Goal: Transaction & Acquisition: Obtain resource

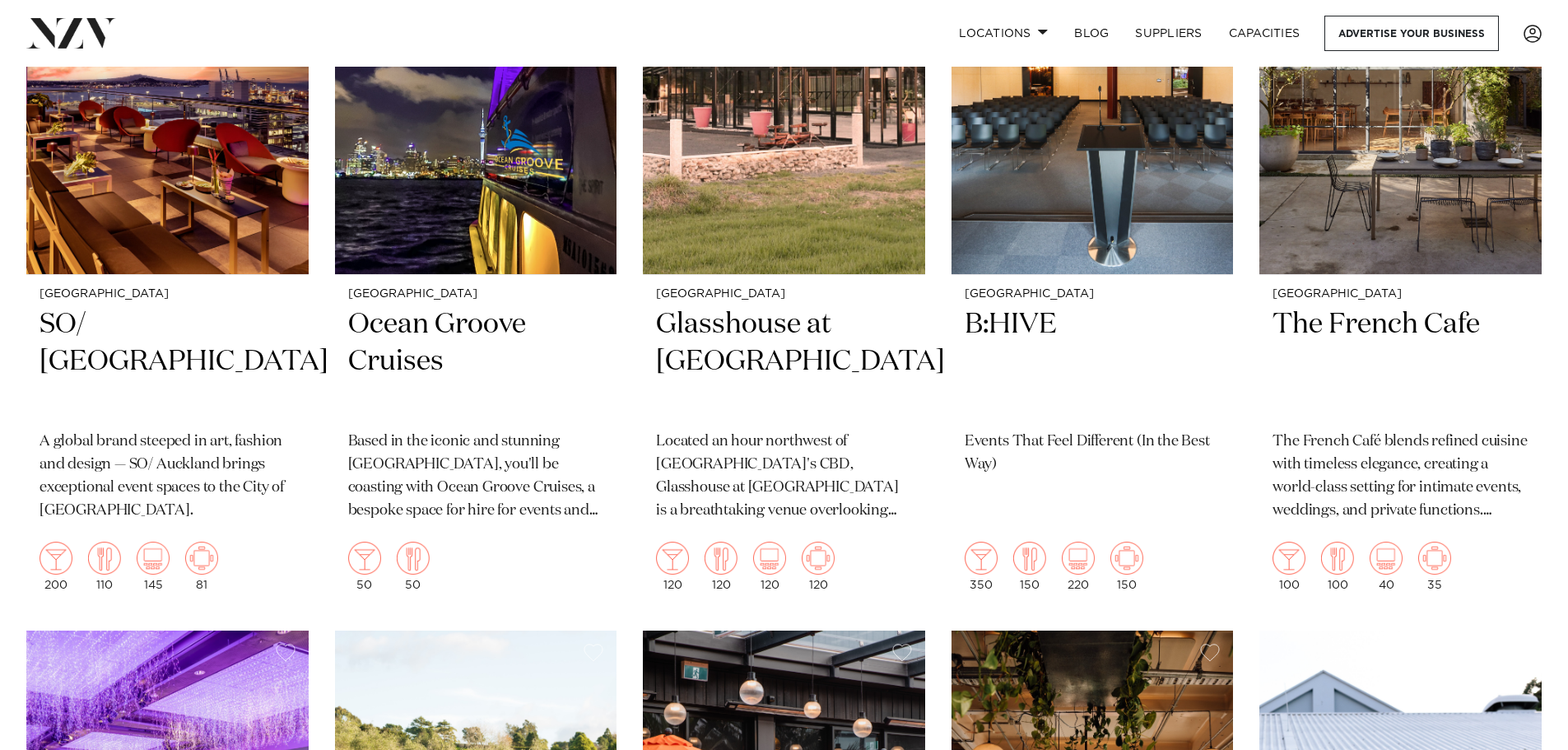
scroll to position [7901, 0]
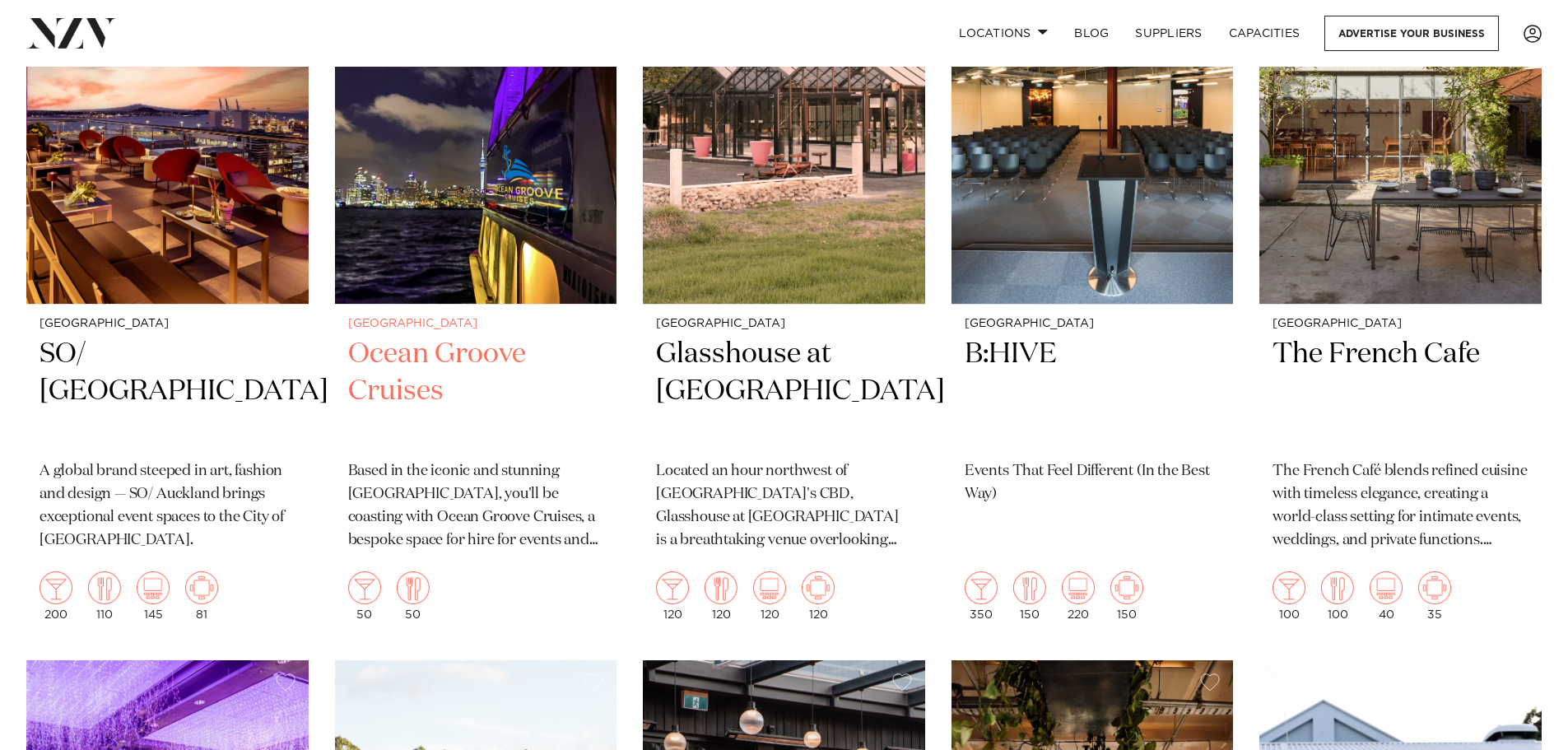
click at [426, 336] on h2 "Ocean Groove Cruises" at bounding box center [476, 391] width 256 height 111
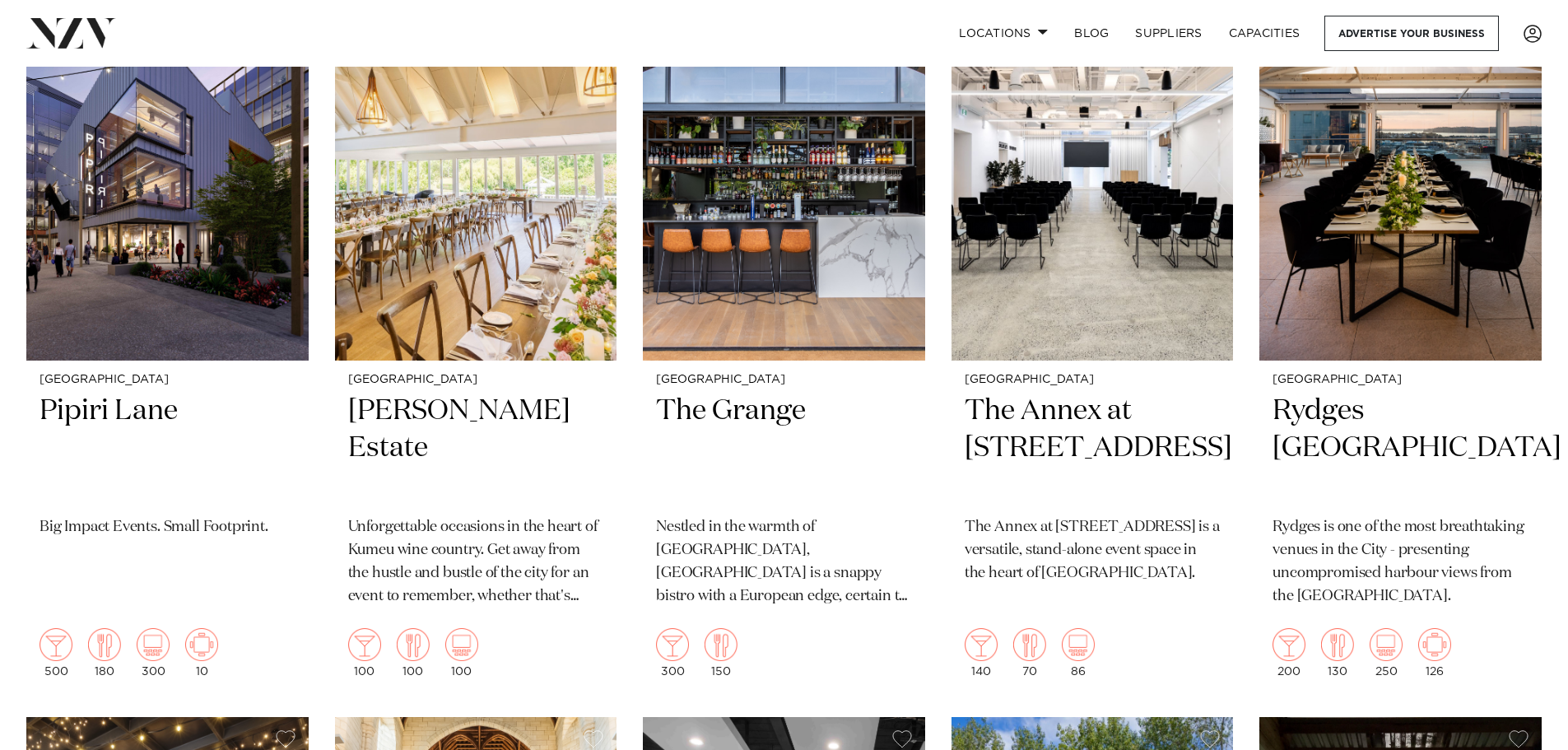
scroll to position [379, 0]
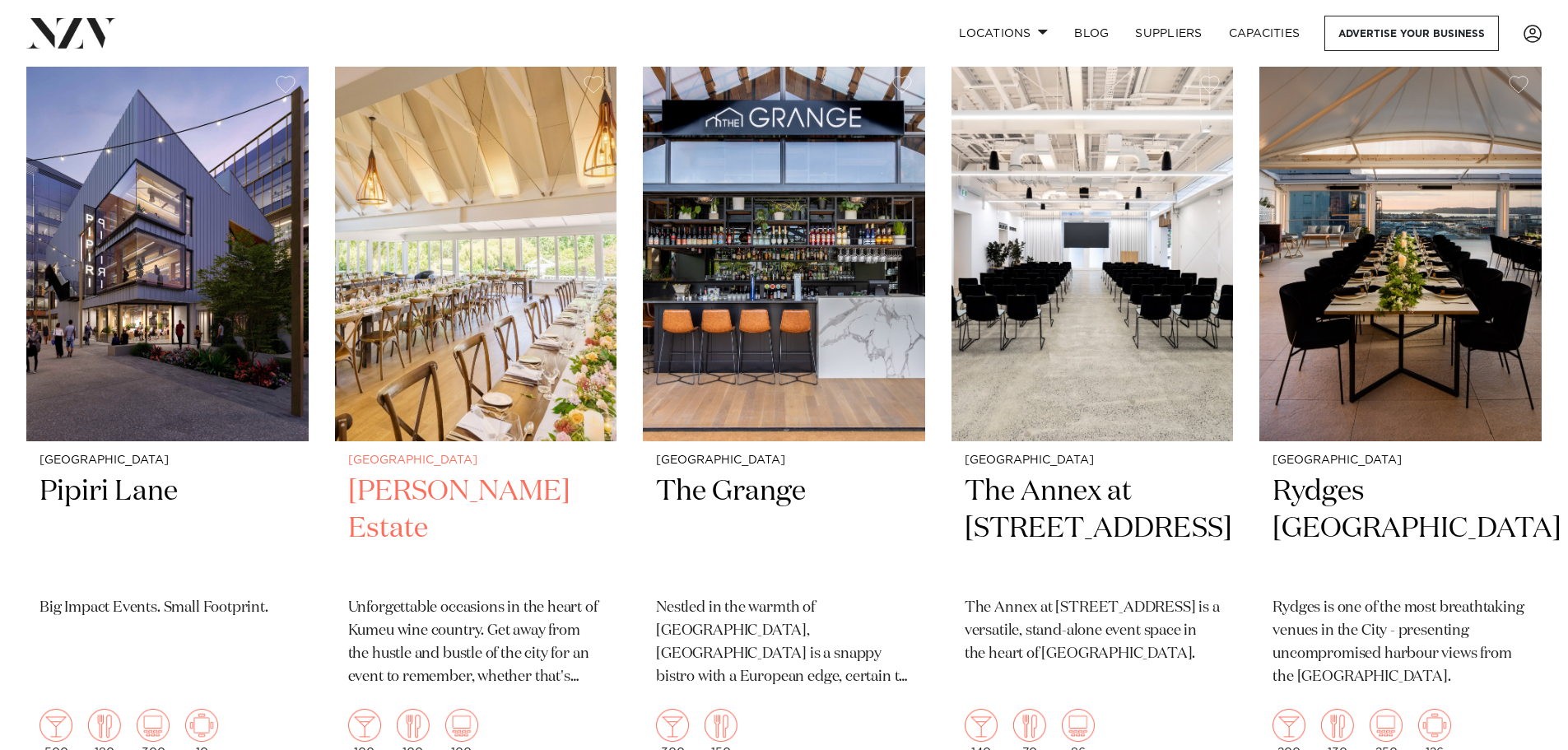
click at [451, 383] on img at bounding box center [476, 251] width 282 height 379
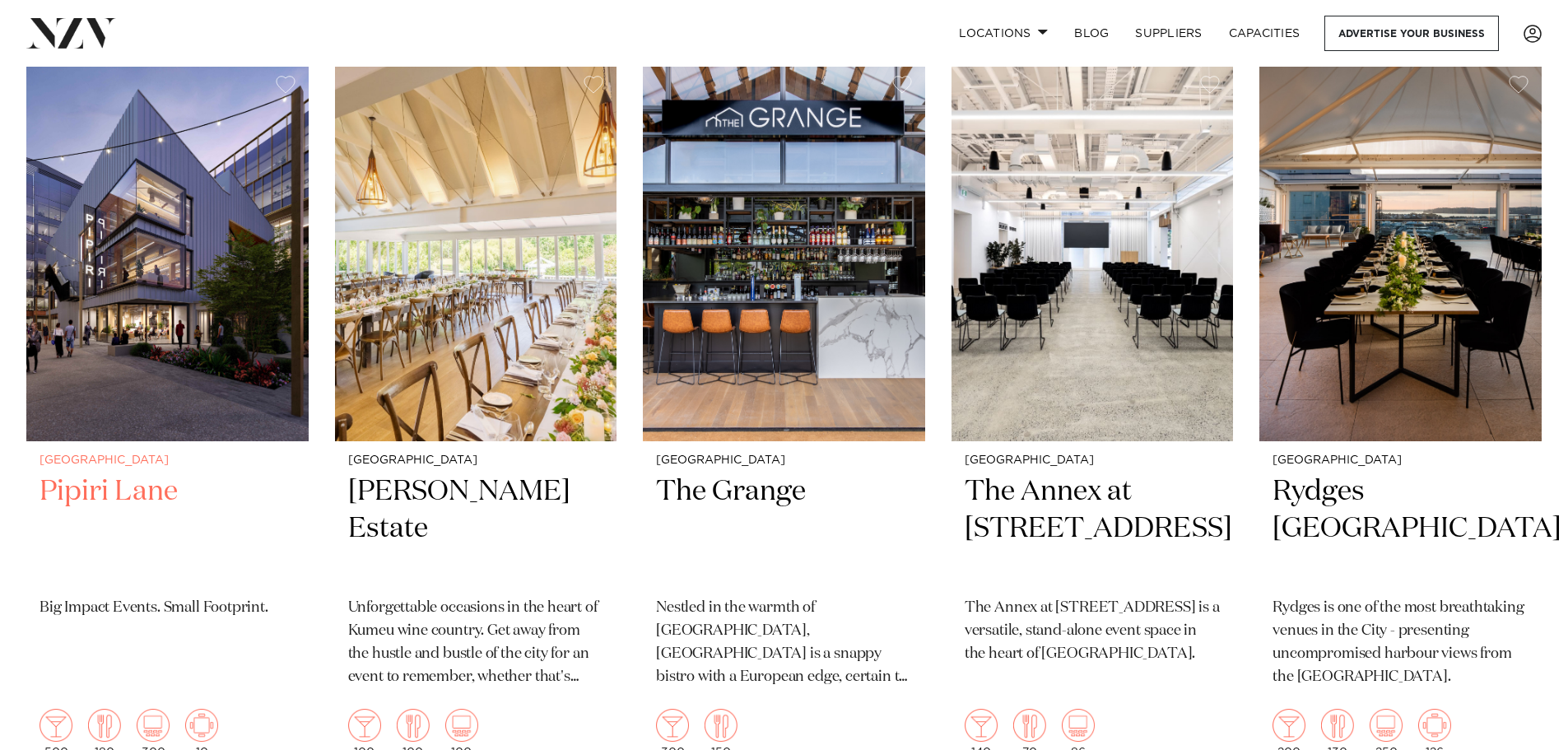
scroll to position [543, 0]
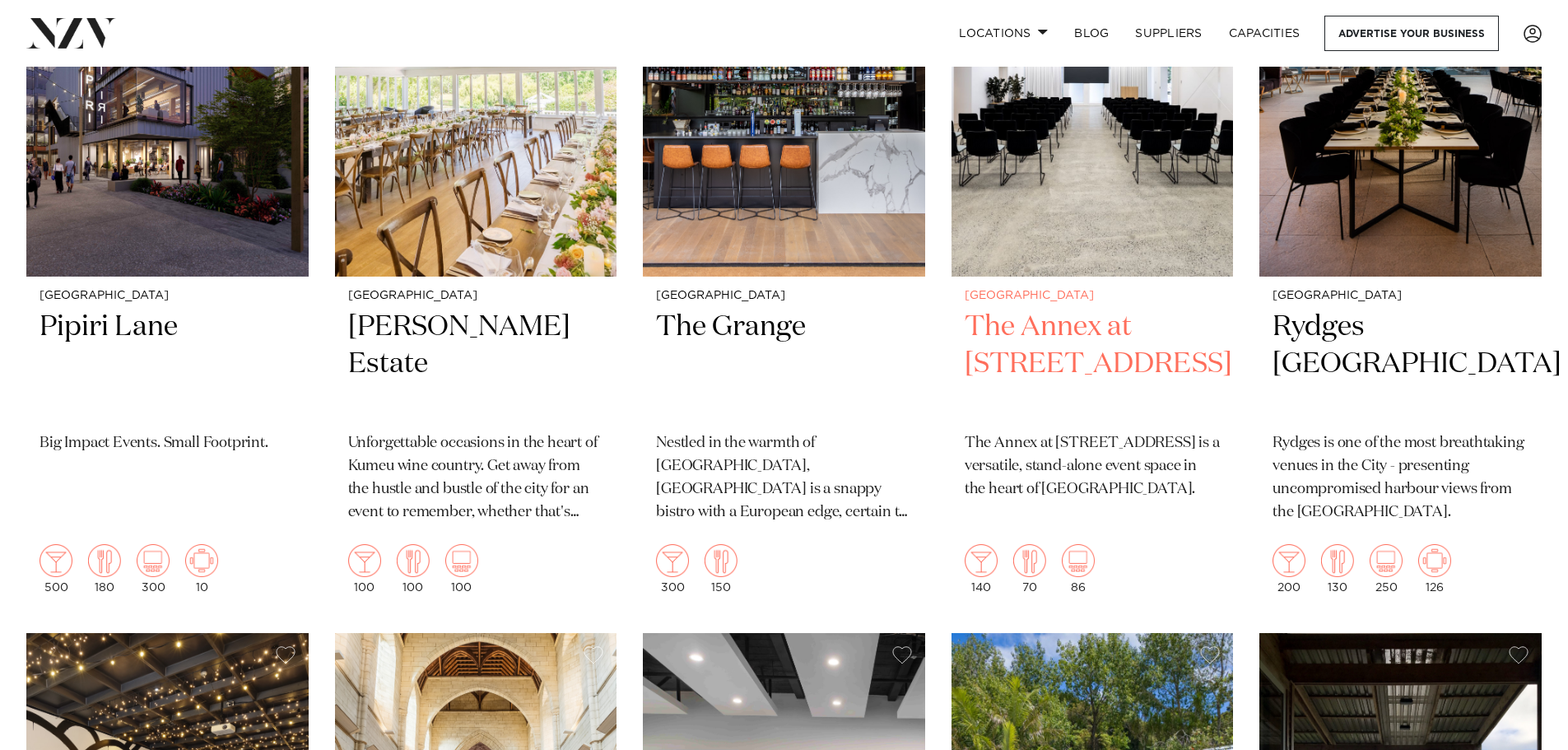
click at [1077, 364] on h2 "The Annex at 10 Madden Street" at bounding box center [1092, 364] width 256 height 111
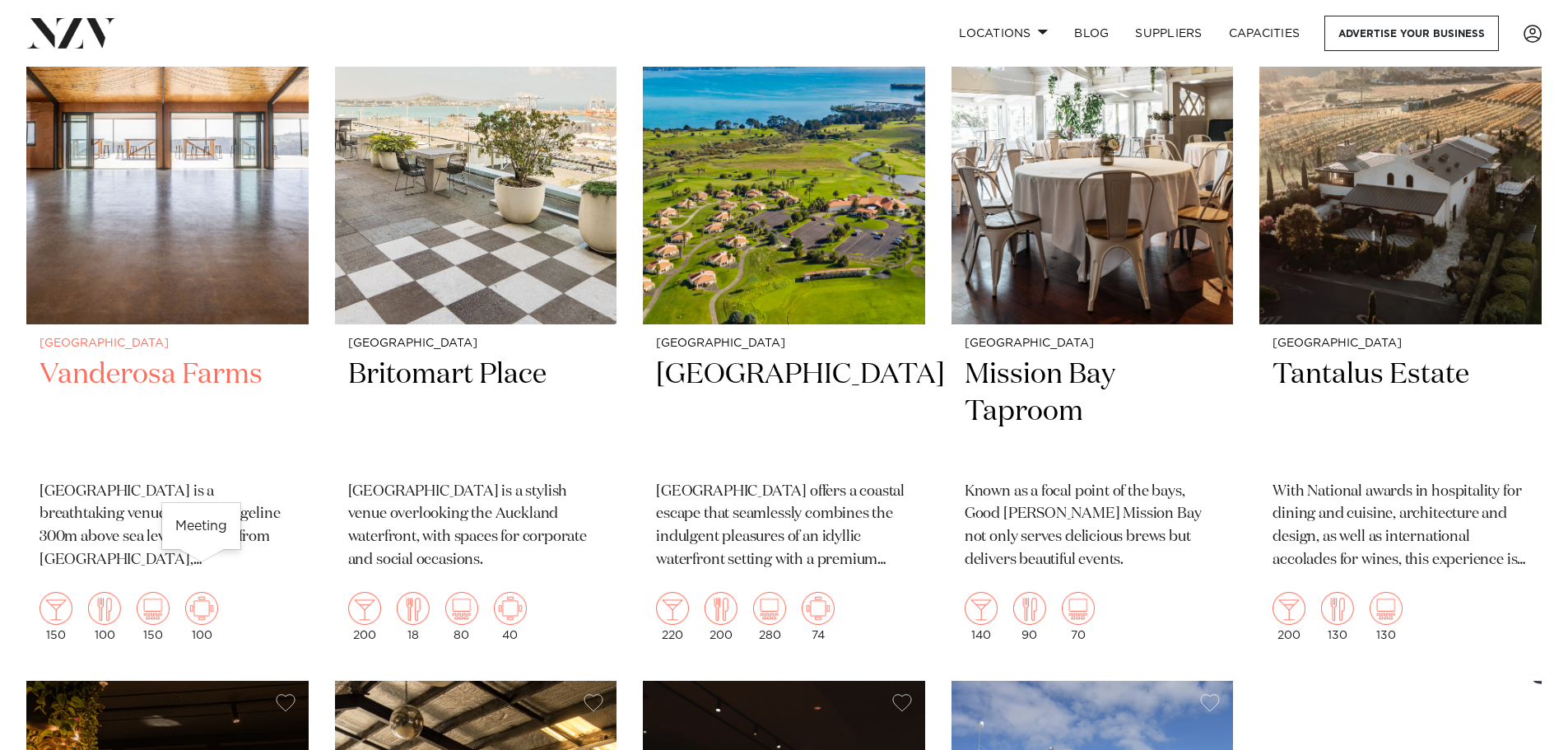
scroll to position [4164, 0]
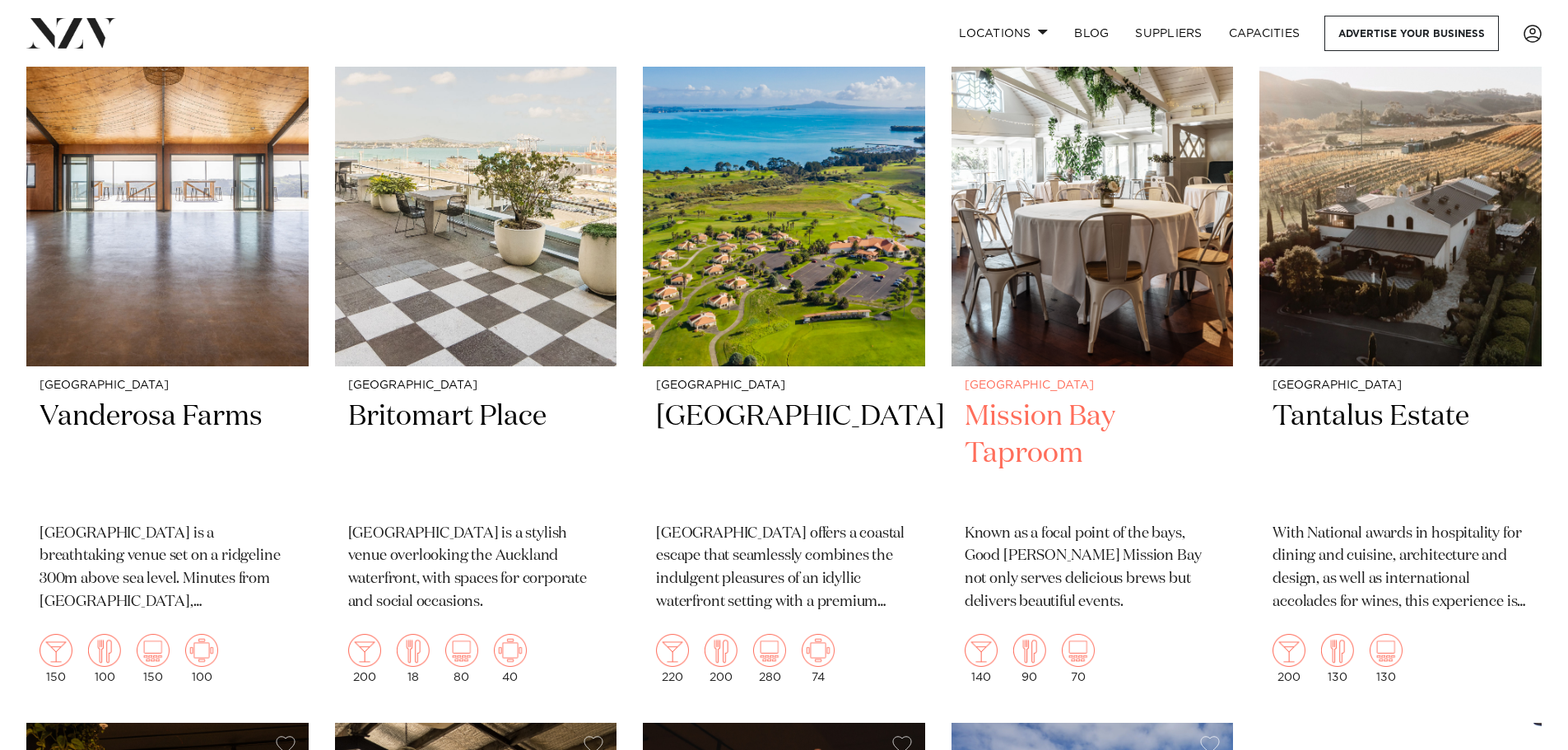
click at [1036, 398] on h2 "Mission Bay Taproom" at bounding box center [1092, 454] width 256 height 111
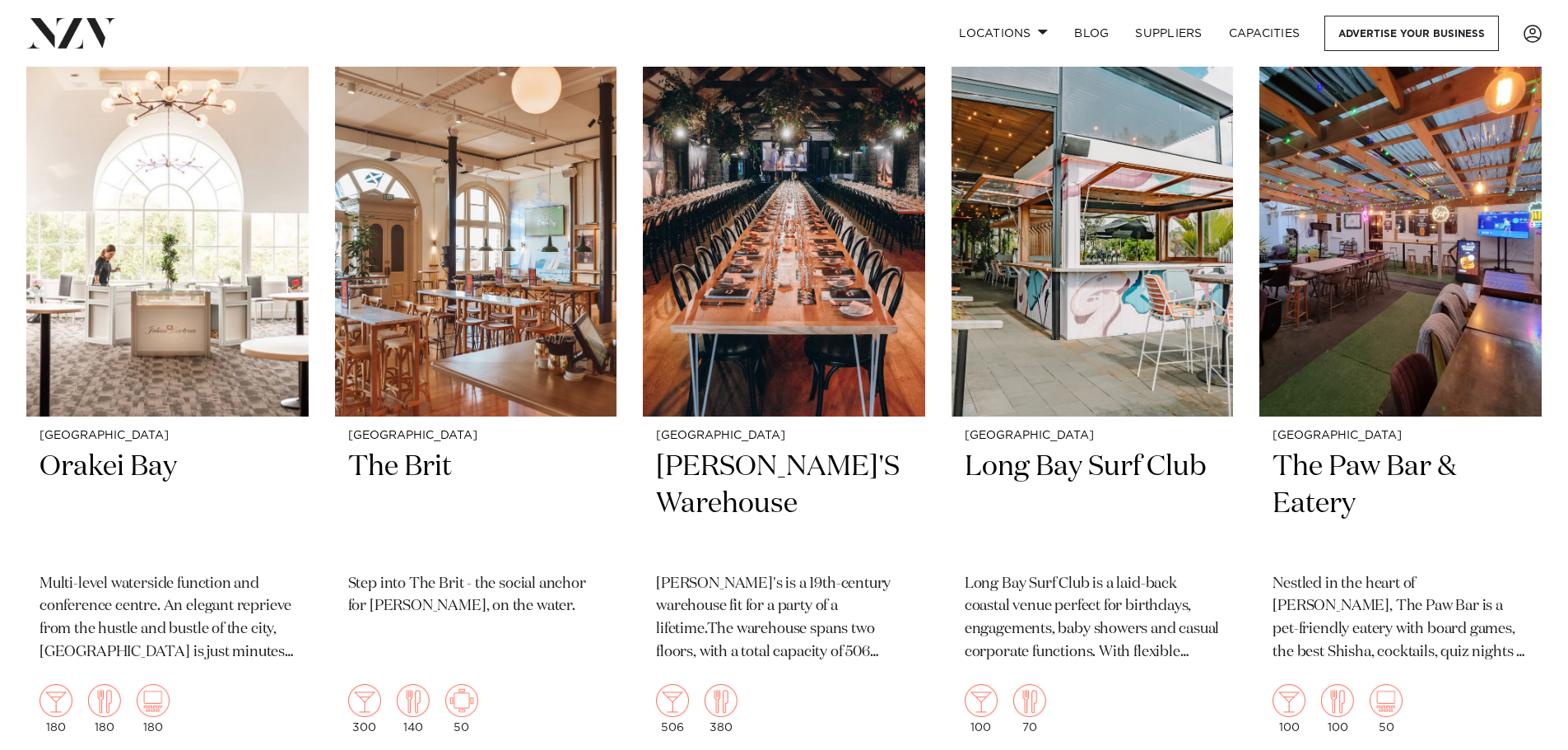
scroll to position [9992, 0]
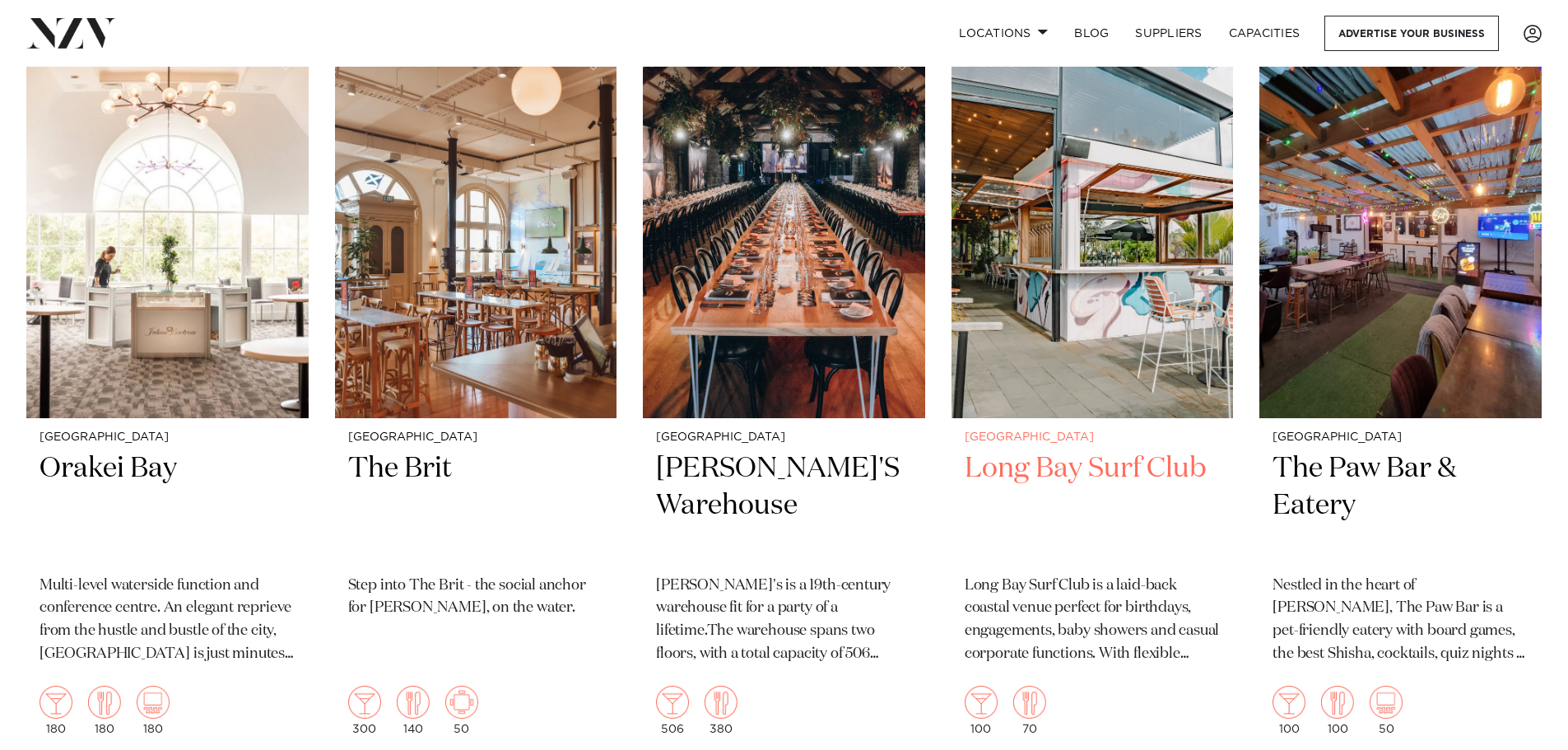
click at [1103, 450] on h2 "Long Bay Surf Club" at bounding box center [1092, 505] width 256 height 111
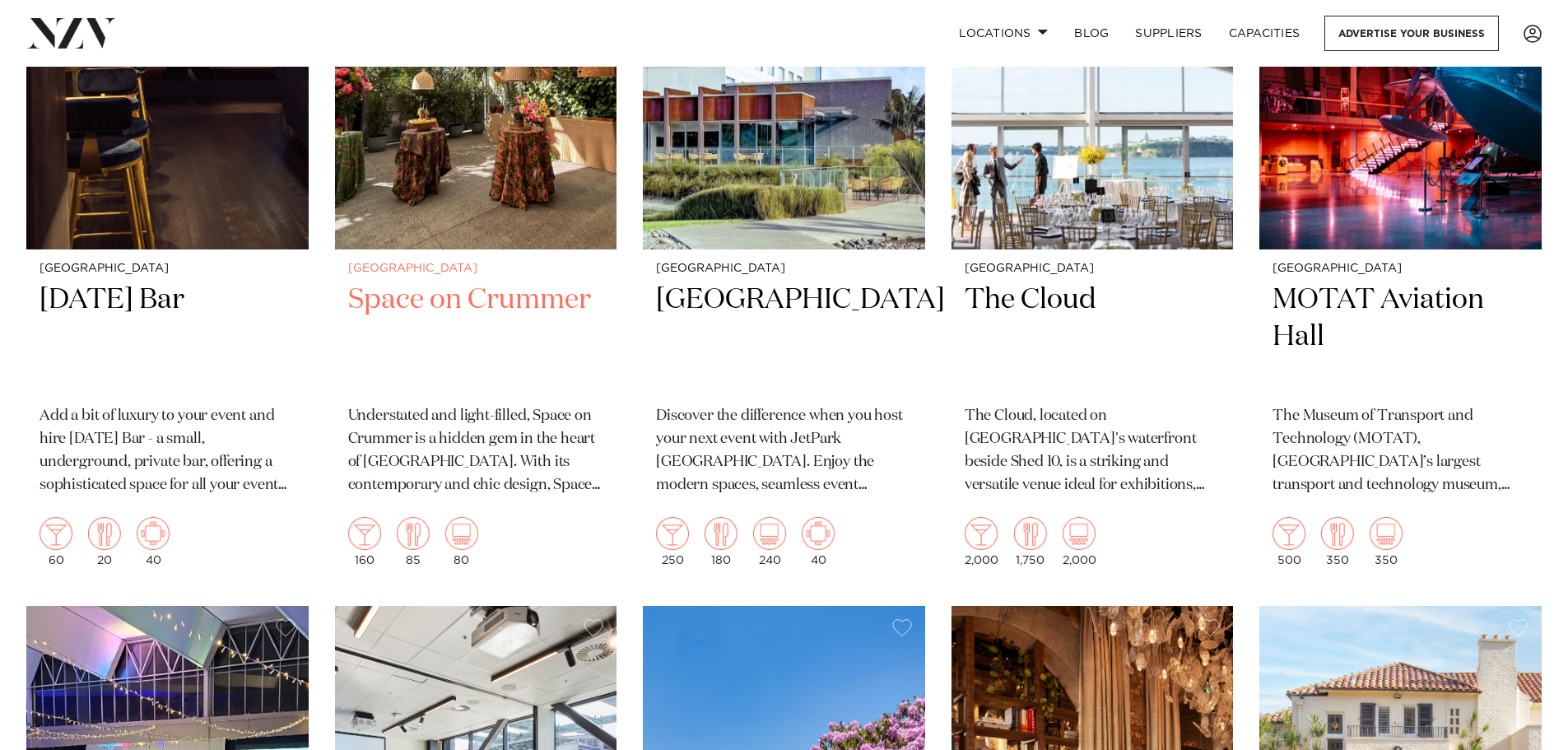
scroll to position [5761, 0]
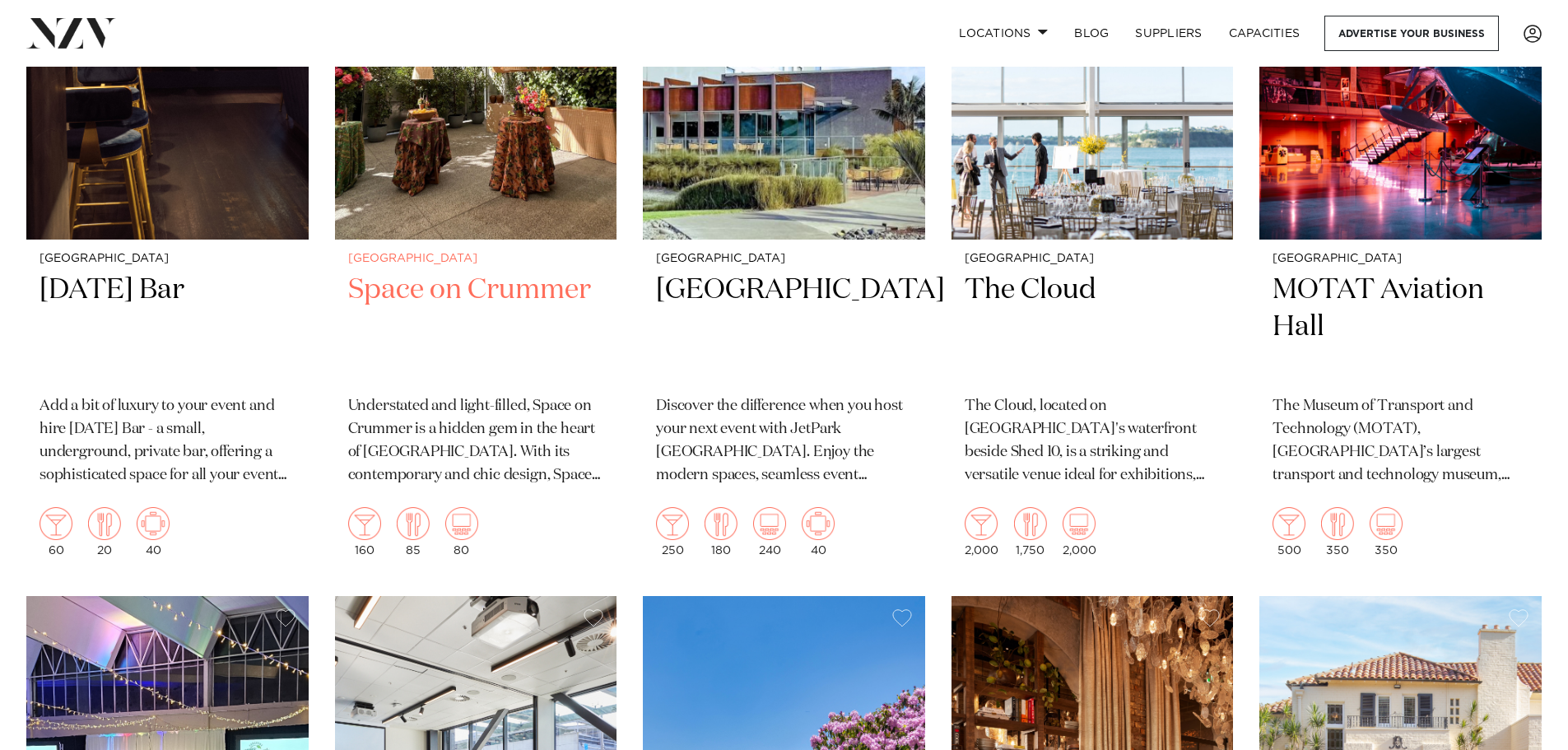
click at [496, 271] on h2 "Space on Crummer" at bounding box center [476, 327] width 256 height 111
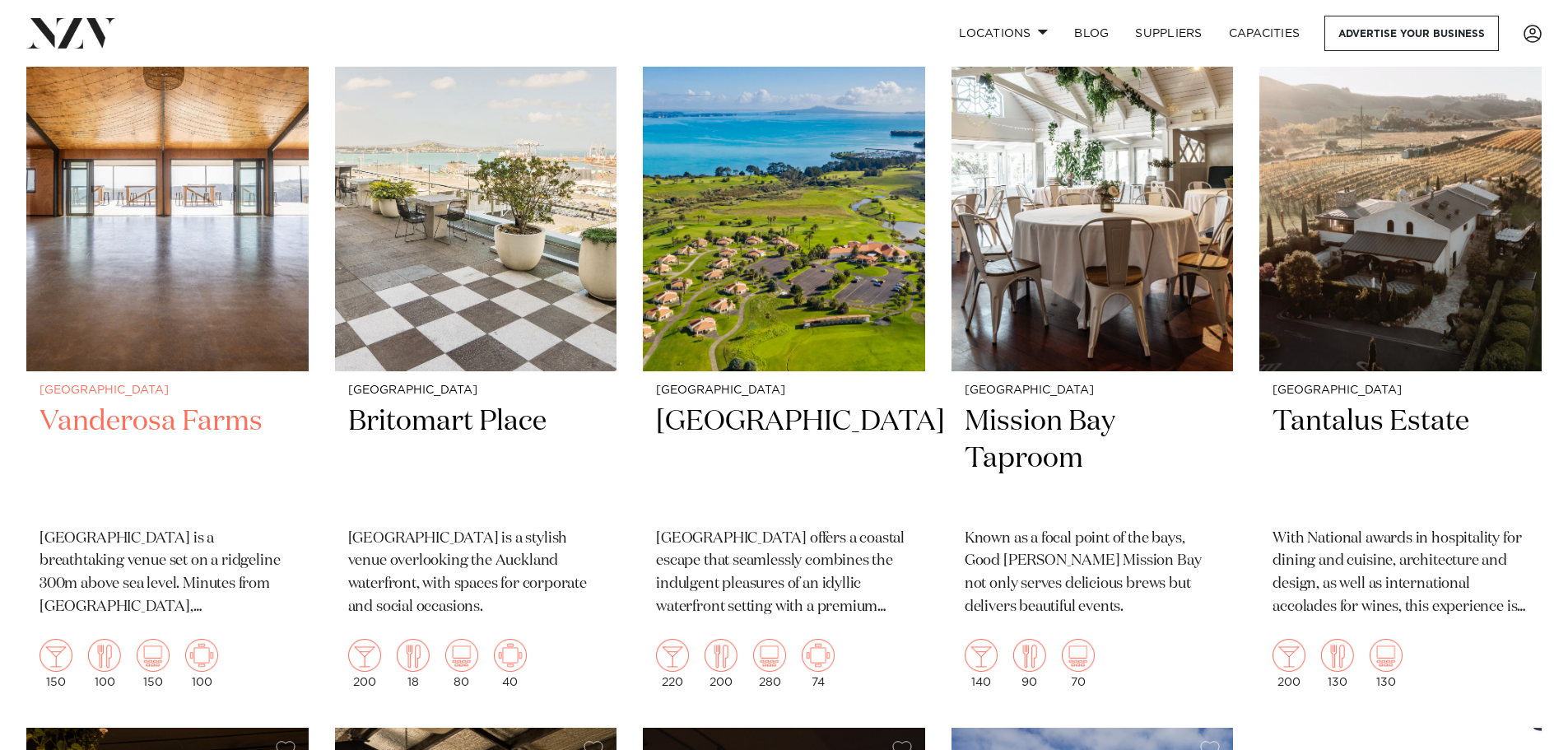
scroll to position [4339, 0]
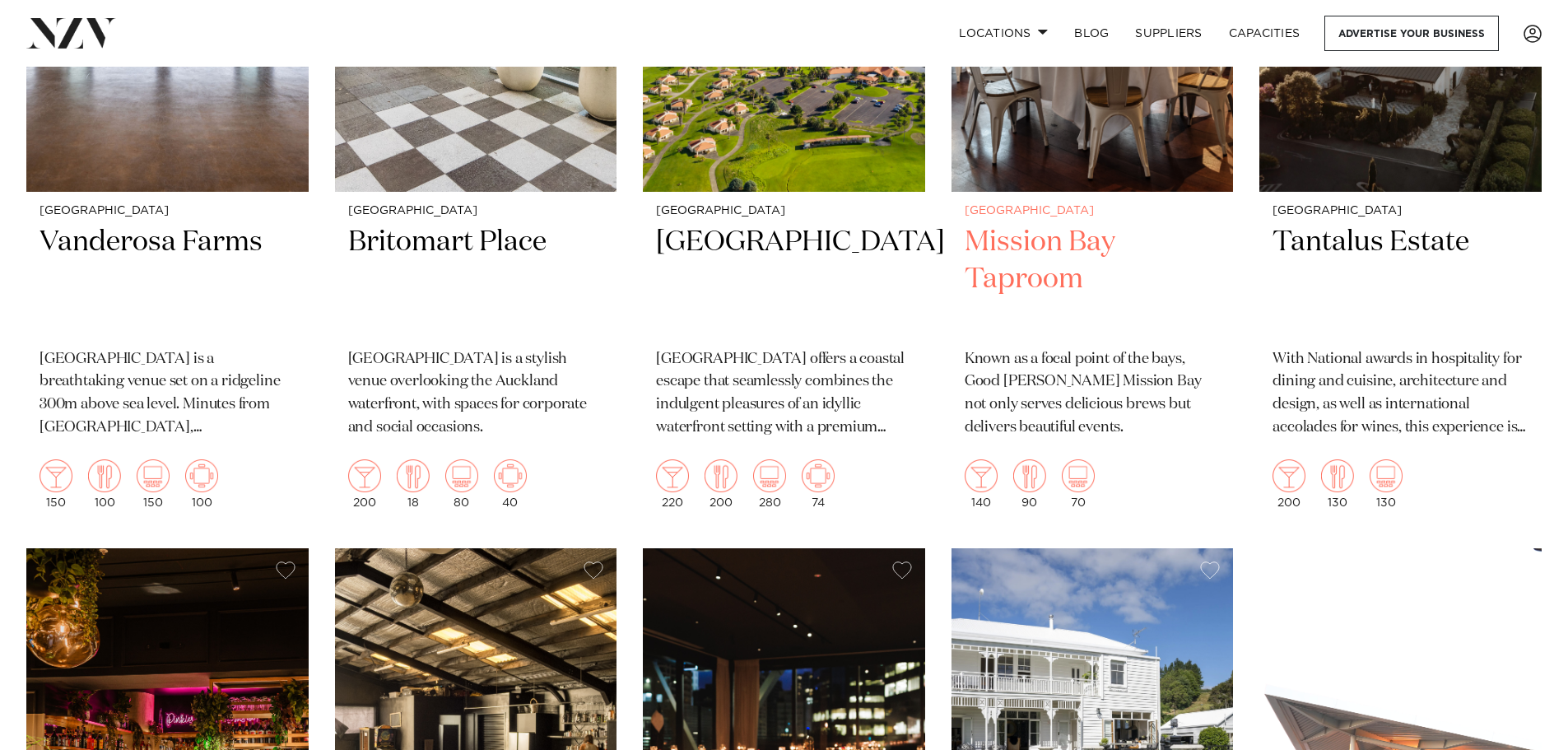
click at [1058, 244] on h2 "Mission Bay Taproom" at bounding box center [1092, 279] width 256 height 111
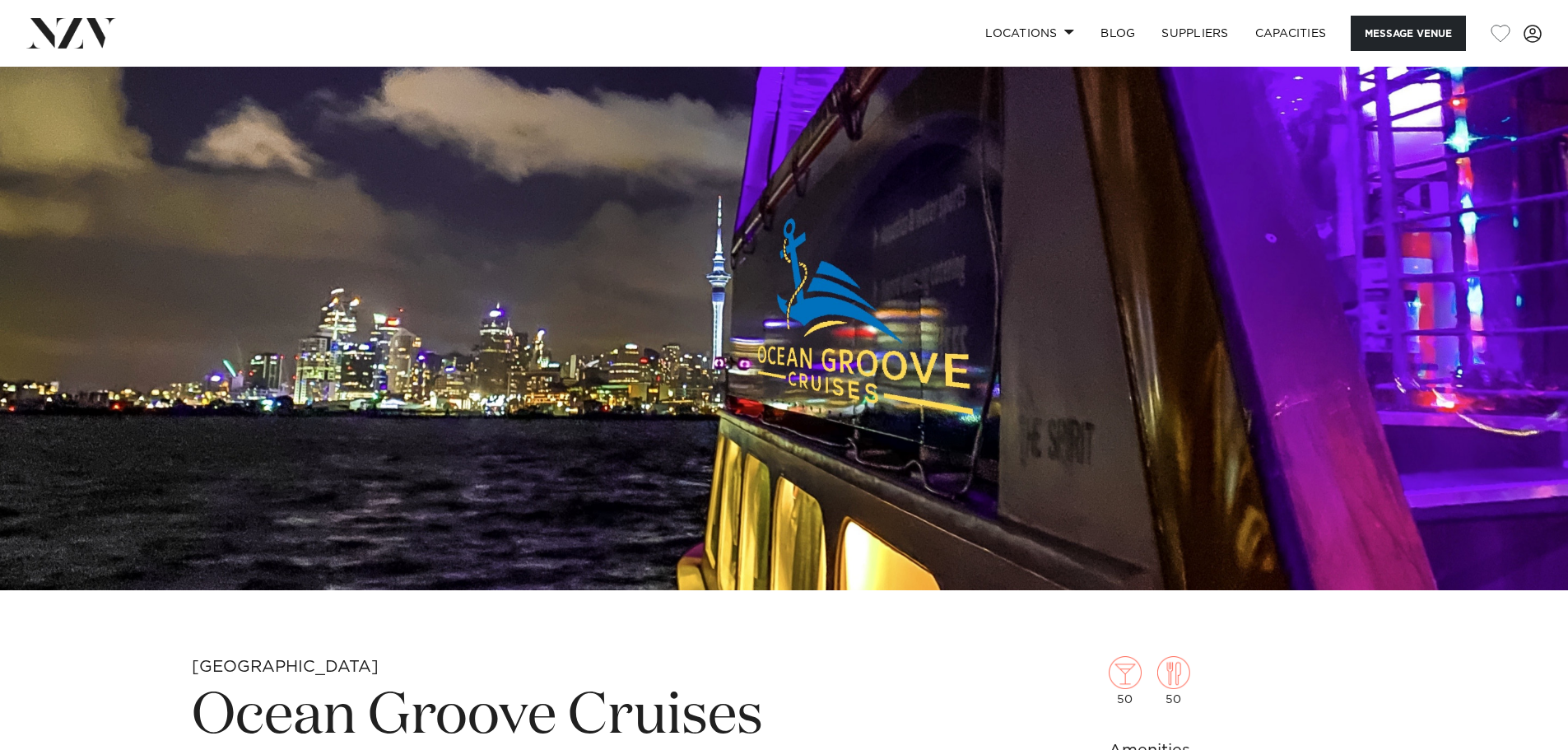
scroll to position [458, 0]
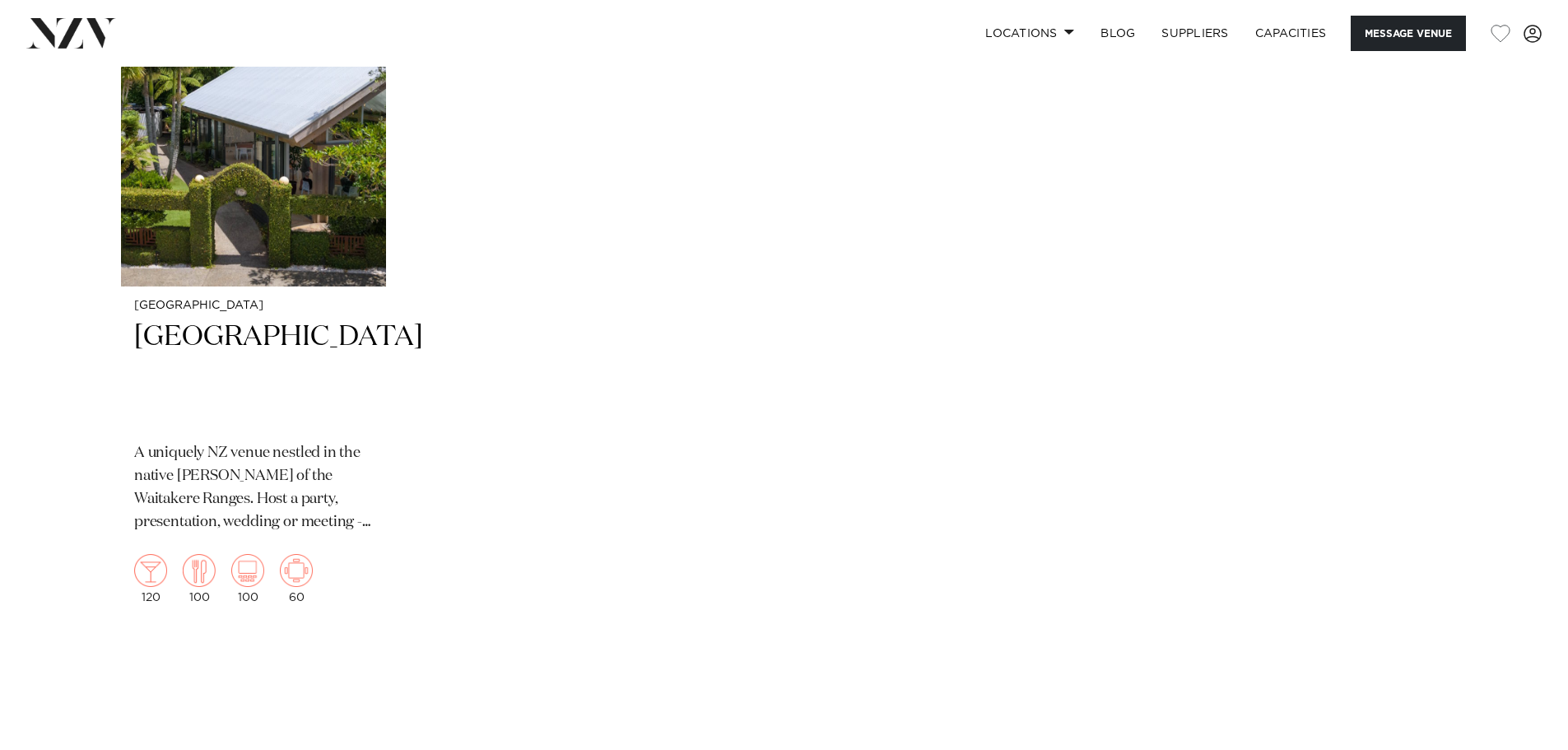
scroll to position [3375, 0]
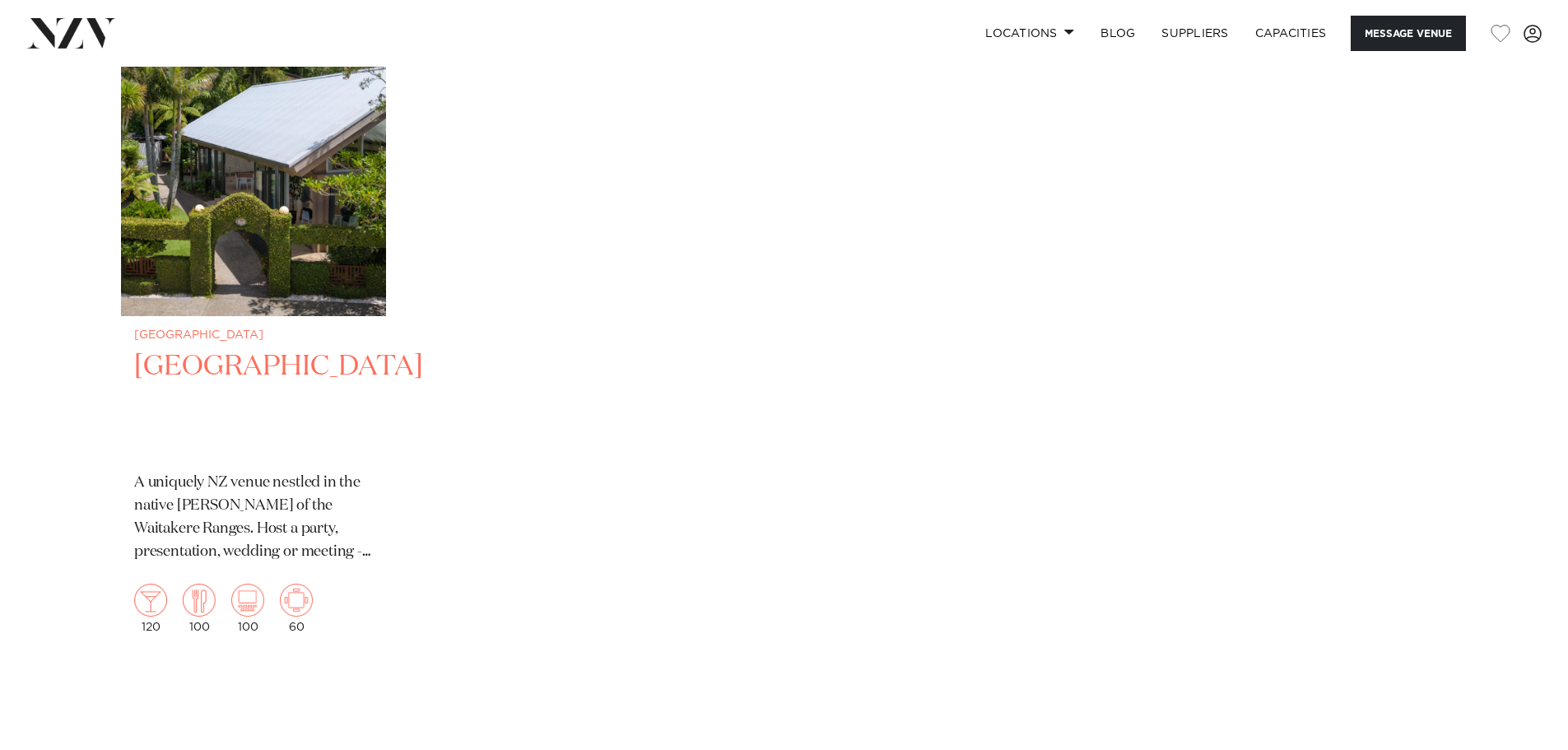
click at [198, 364] on h2 "[GEOGRAPHIC_DATA]" at bounding box center [253, 404] width 239 height 111
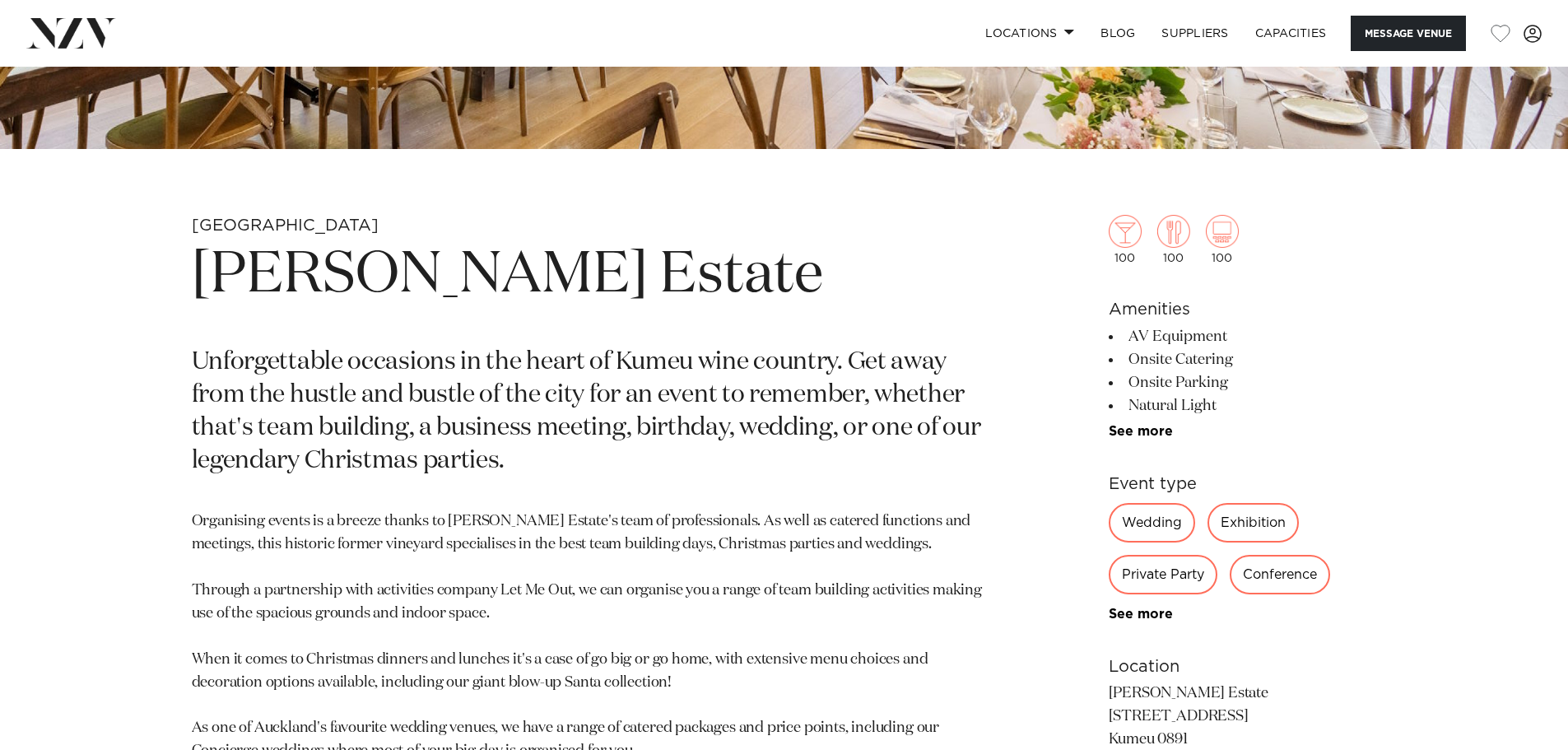
scroll to position [571, 0]
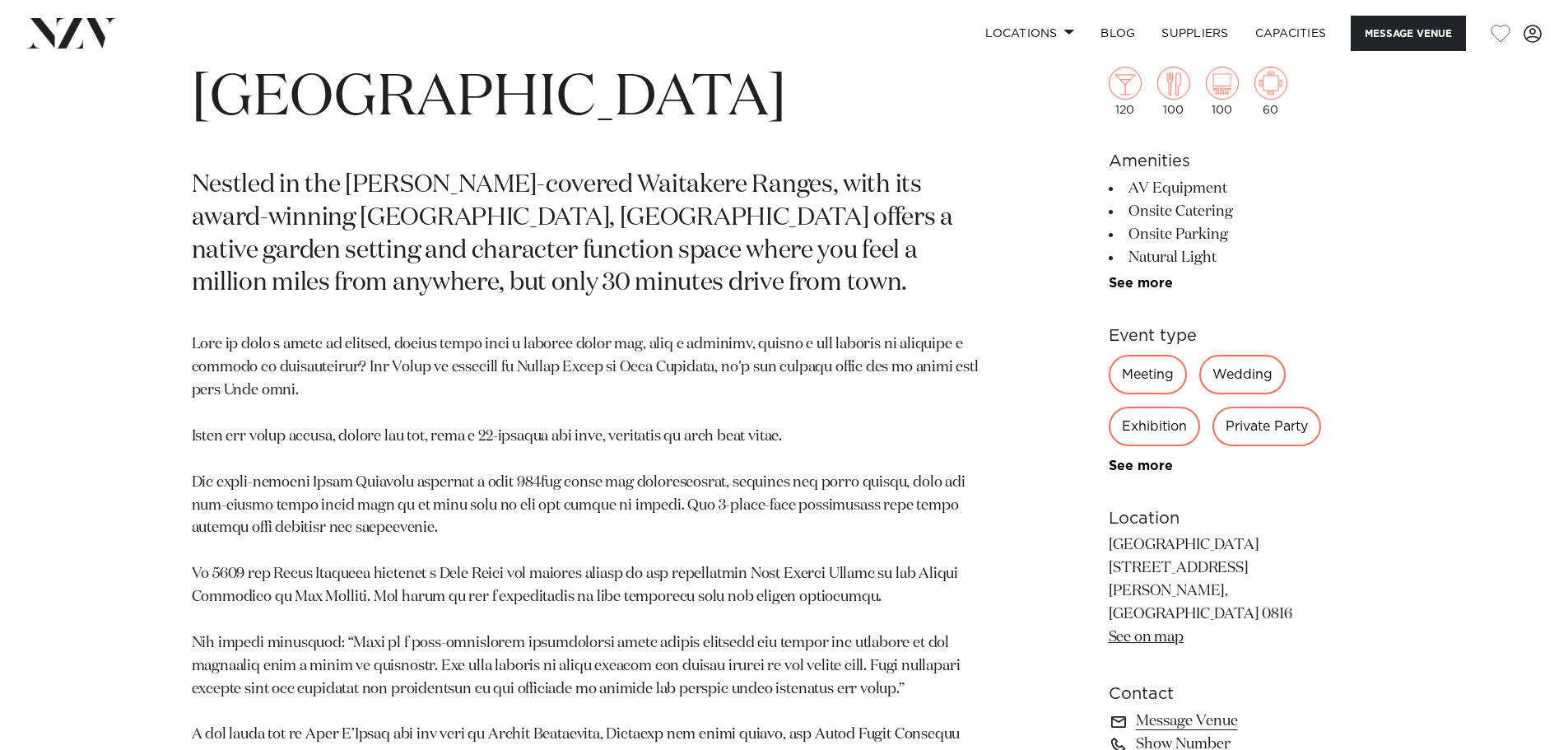
scroll to position [411, 0]
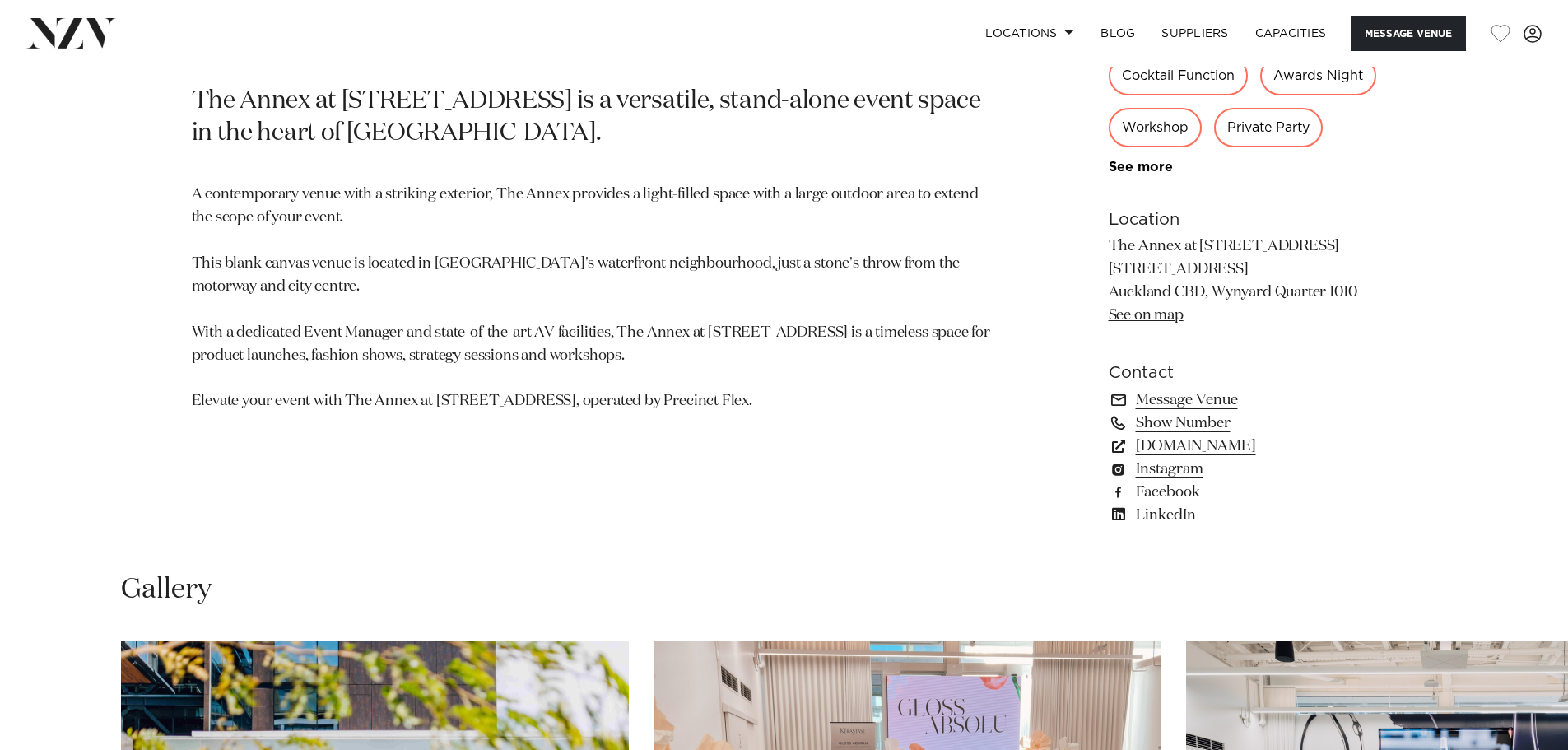
scroll to position [905, 0]
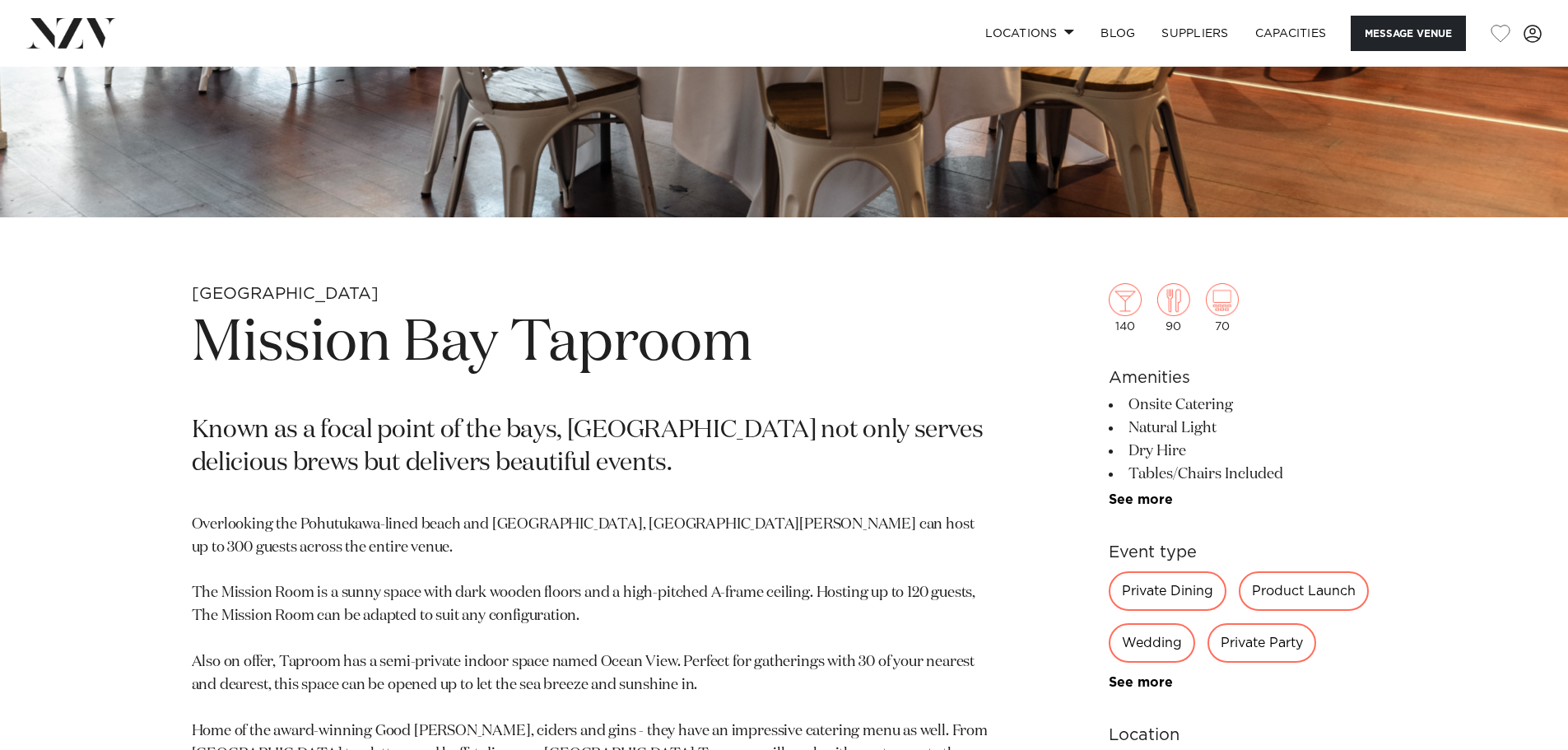
scroll to position [576, 0]
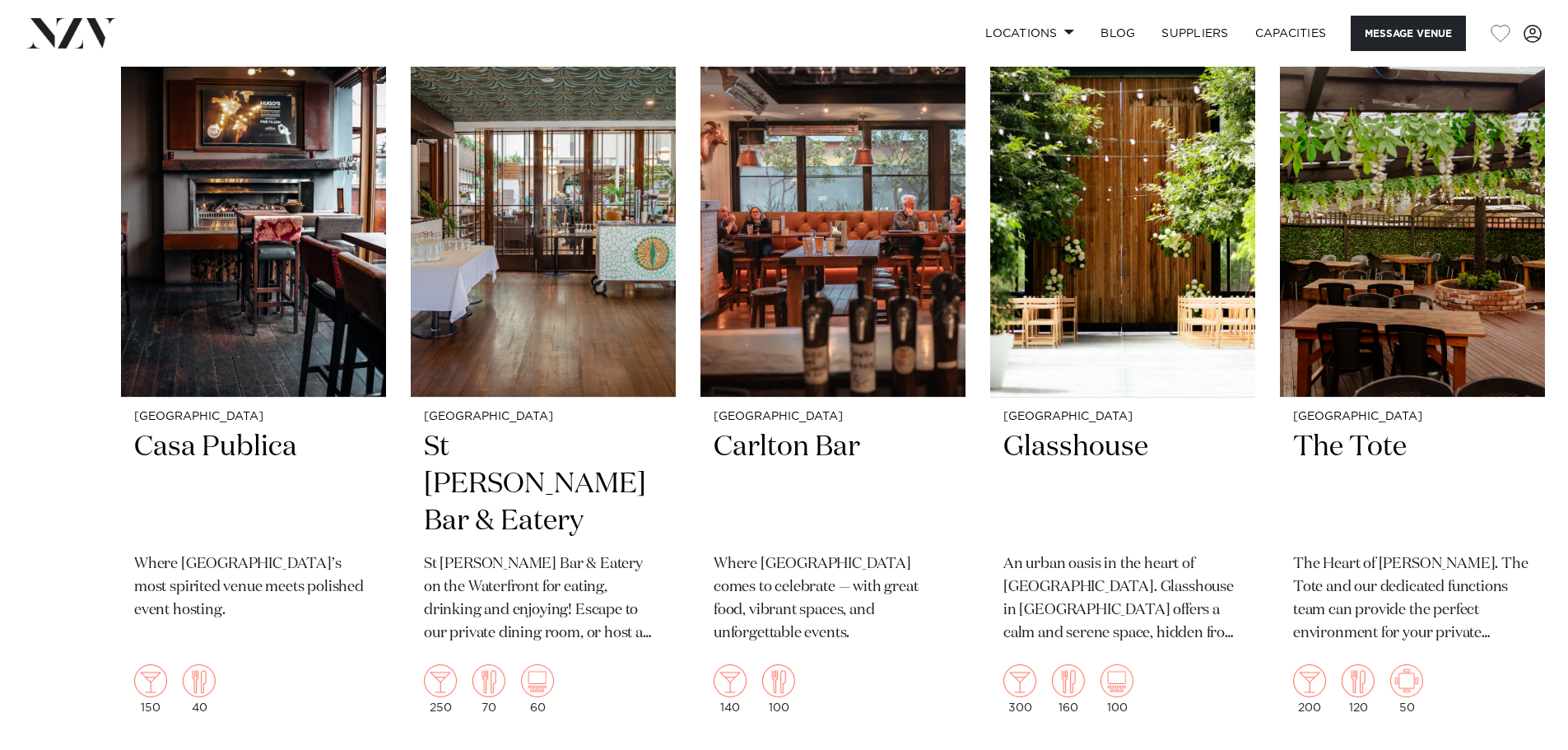
scroll to position [2470, 0]
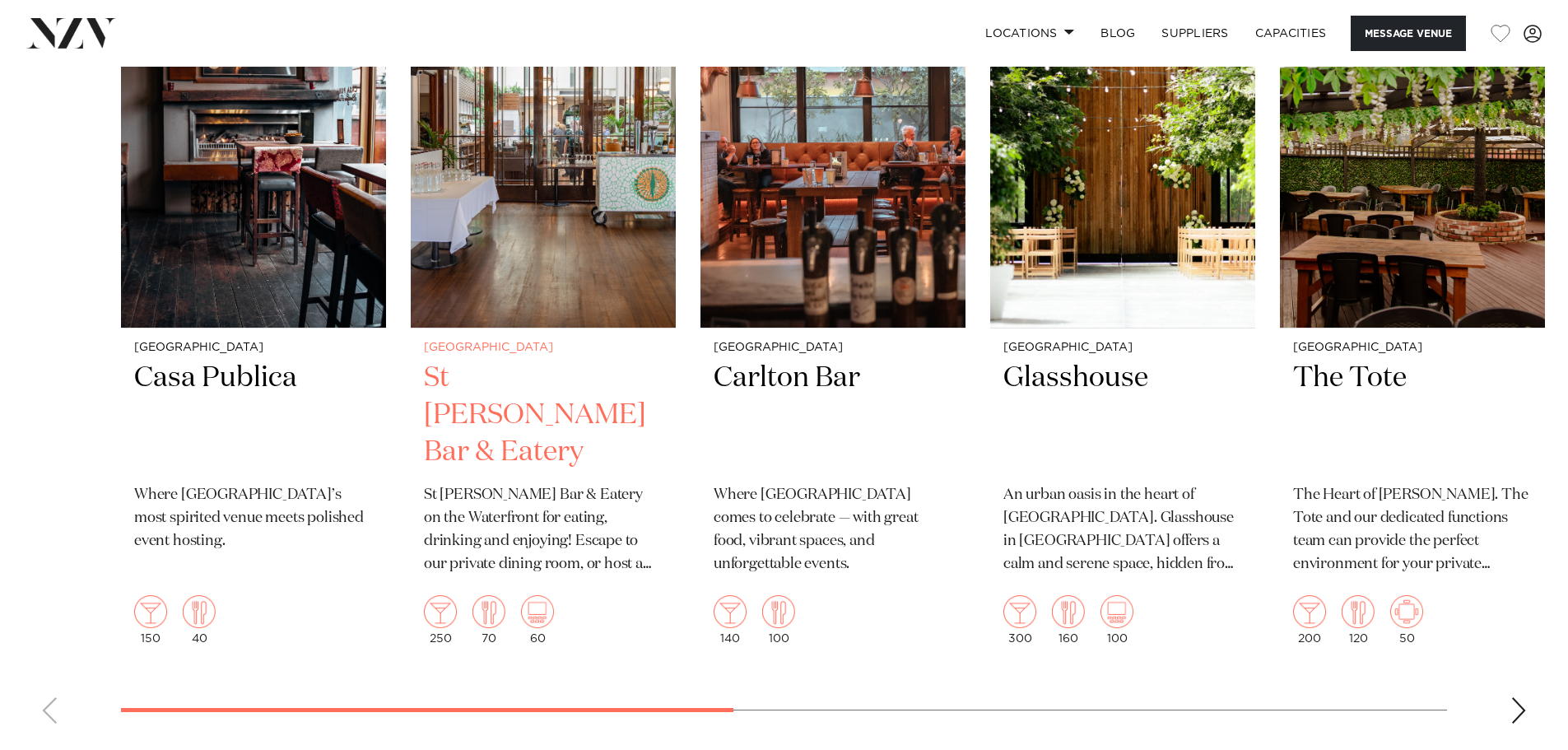
click at [494, 373] on h2 "St [PERSON_NAME] Bar & Eatery" at bounding box center [543, 415] width 239 height 111
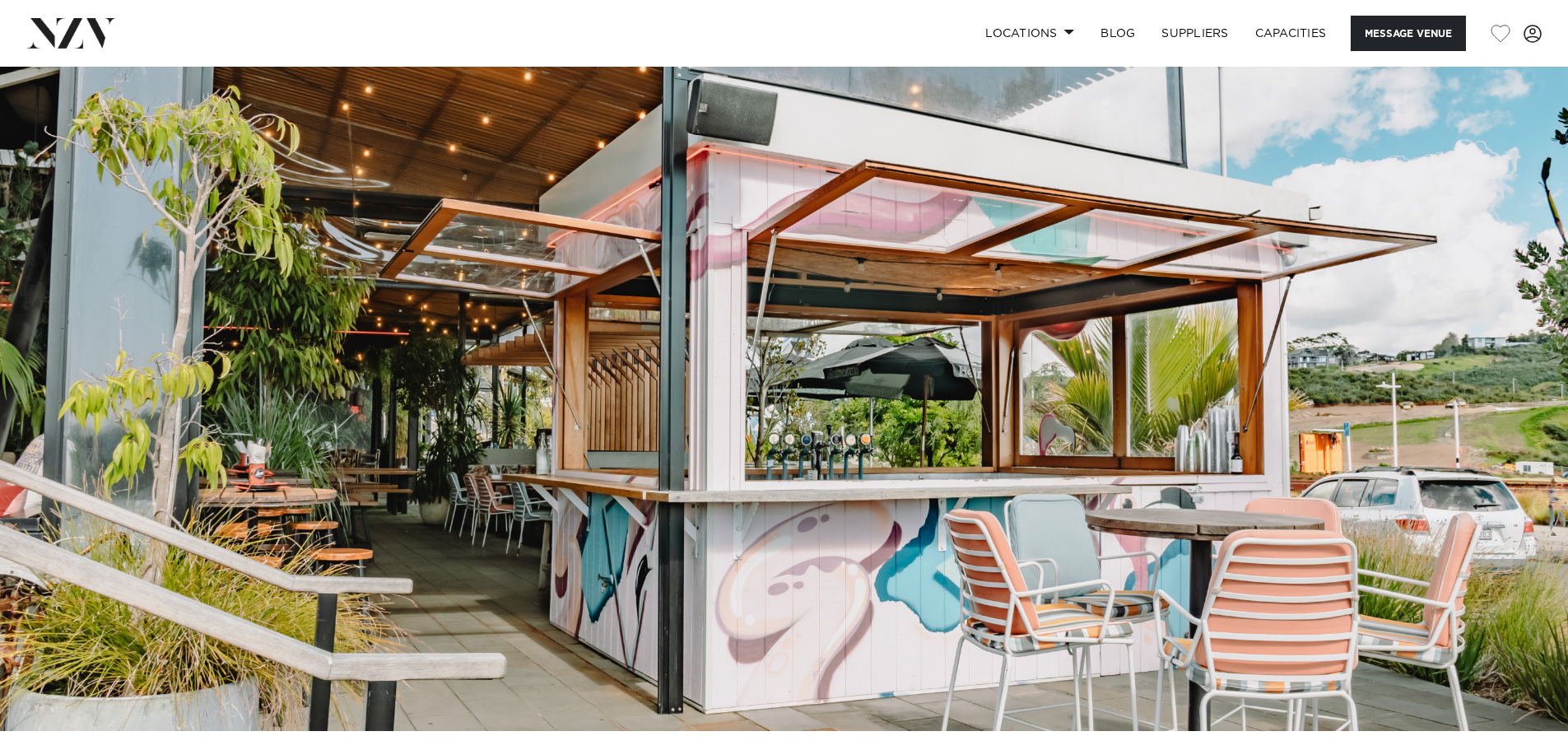
scroll to position [0, 0]
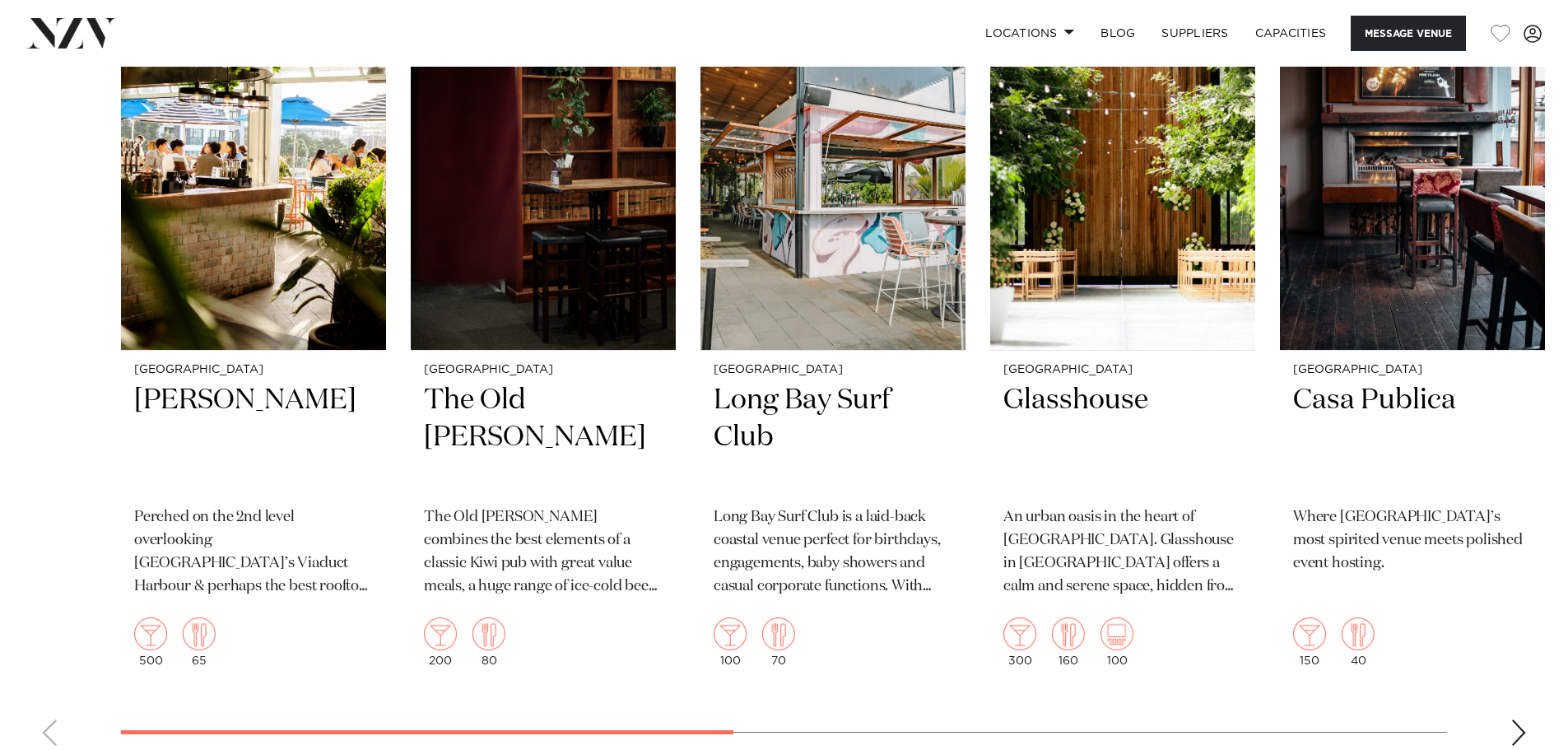
scroll to position [2305, 0]
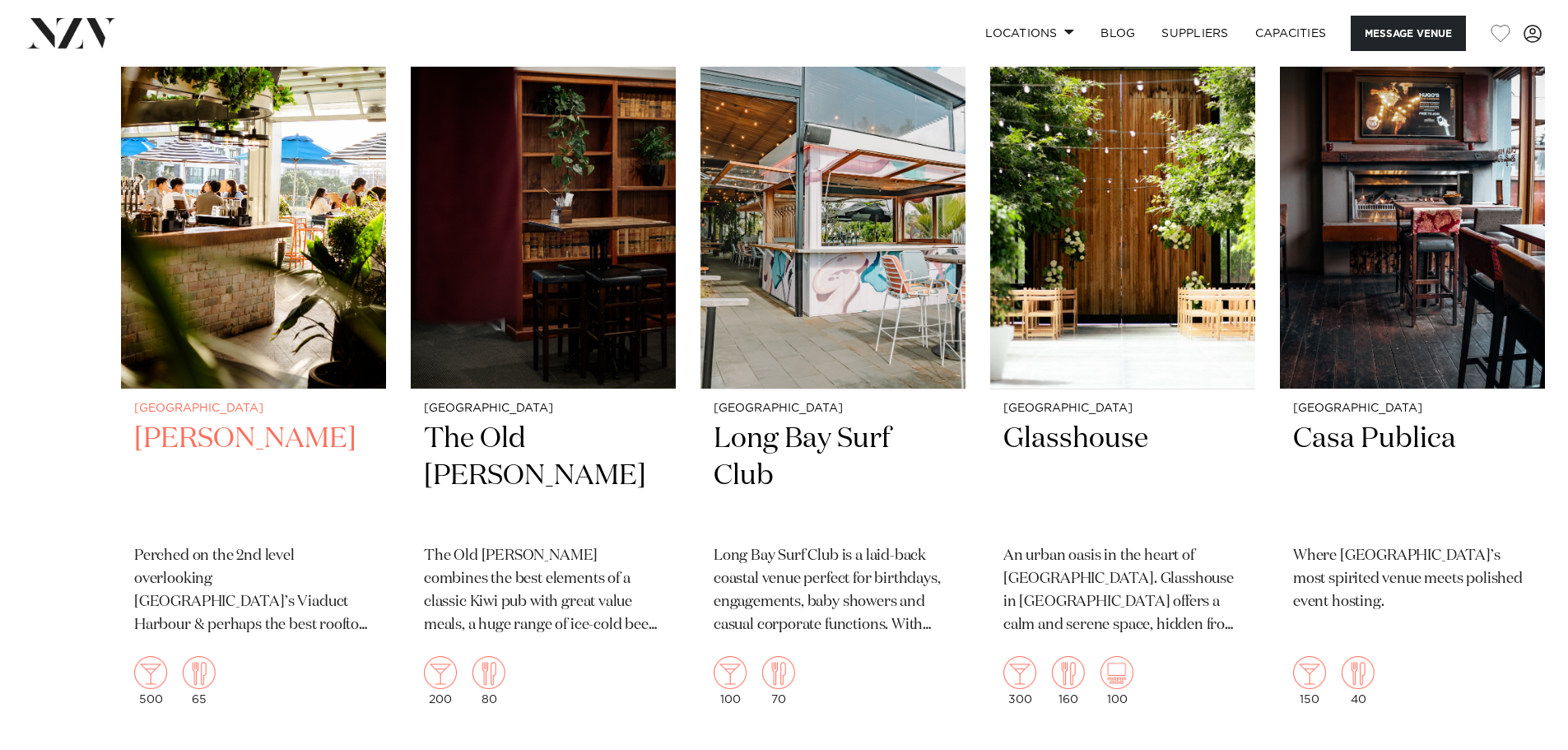
click at [218, 438] on h2 "[PERSON_NAME]" at bounding box center [253, 477] width 239 height 111
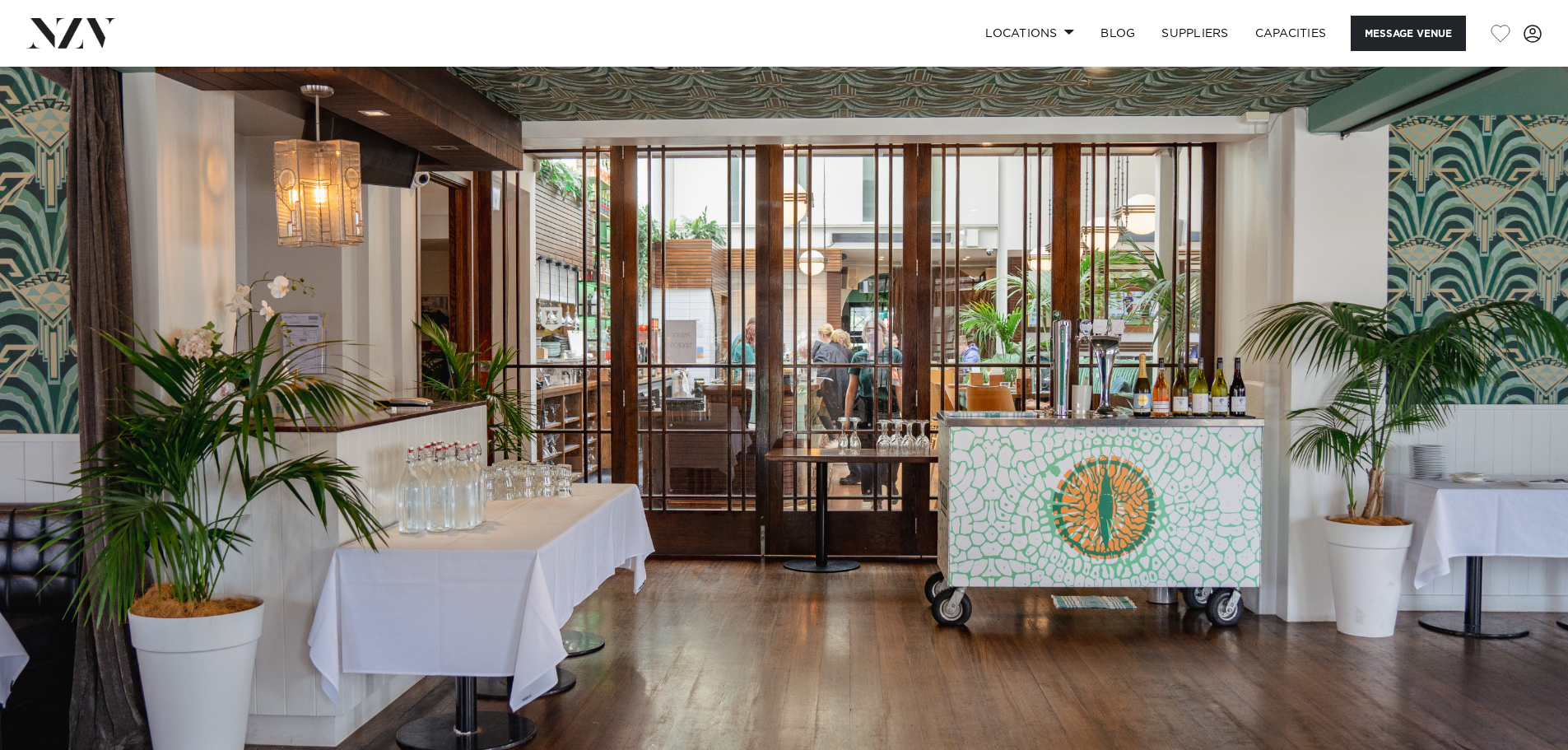
scroll to position [0, 0]
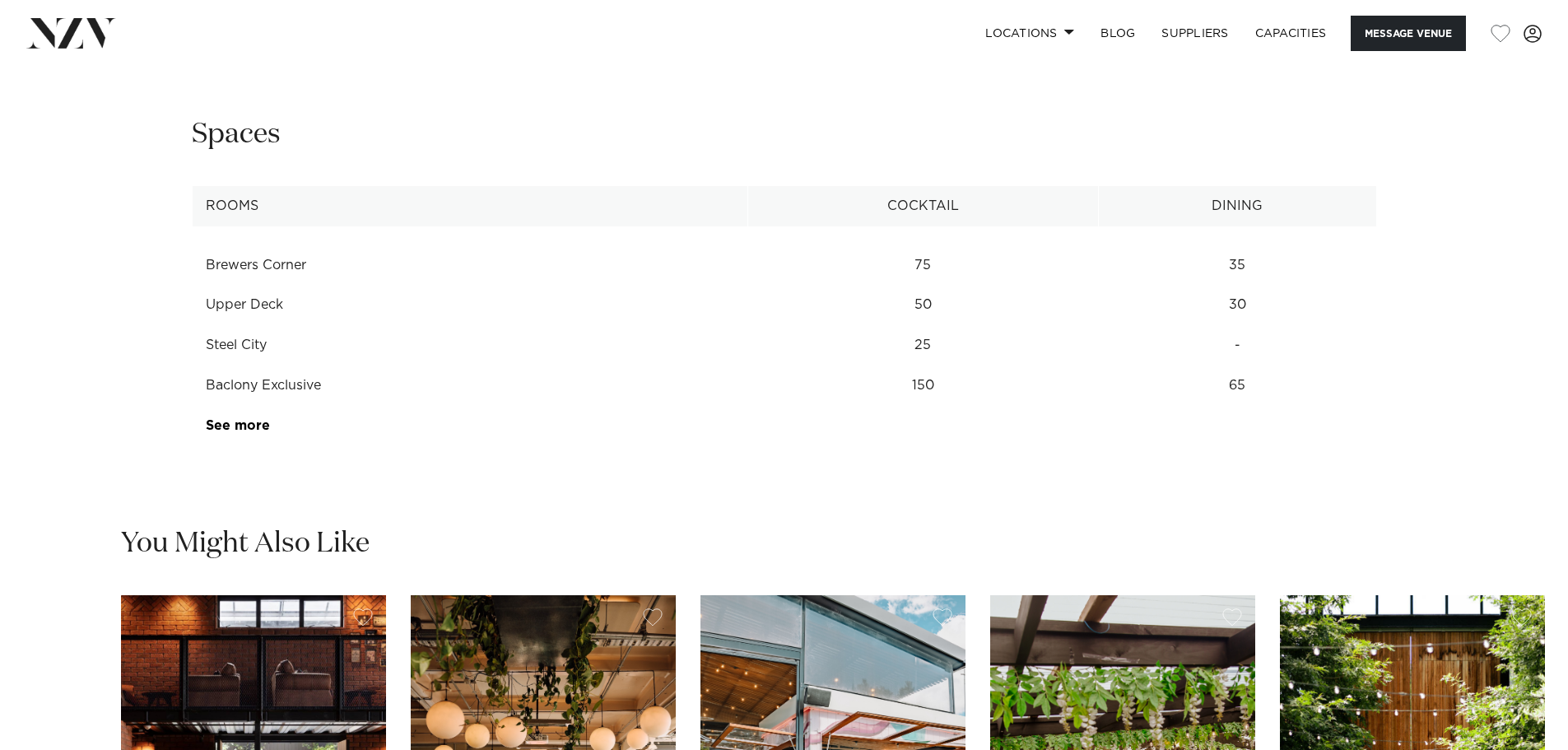
scroll to position [2222, 0]
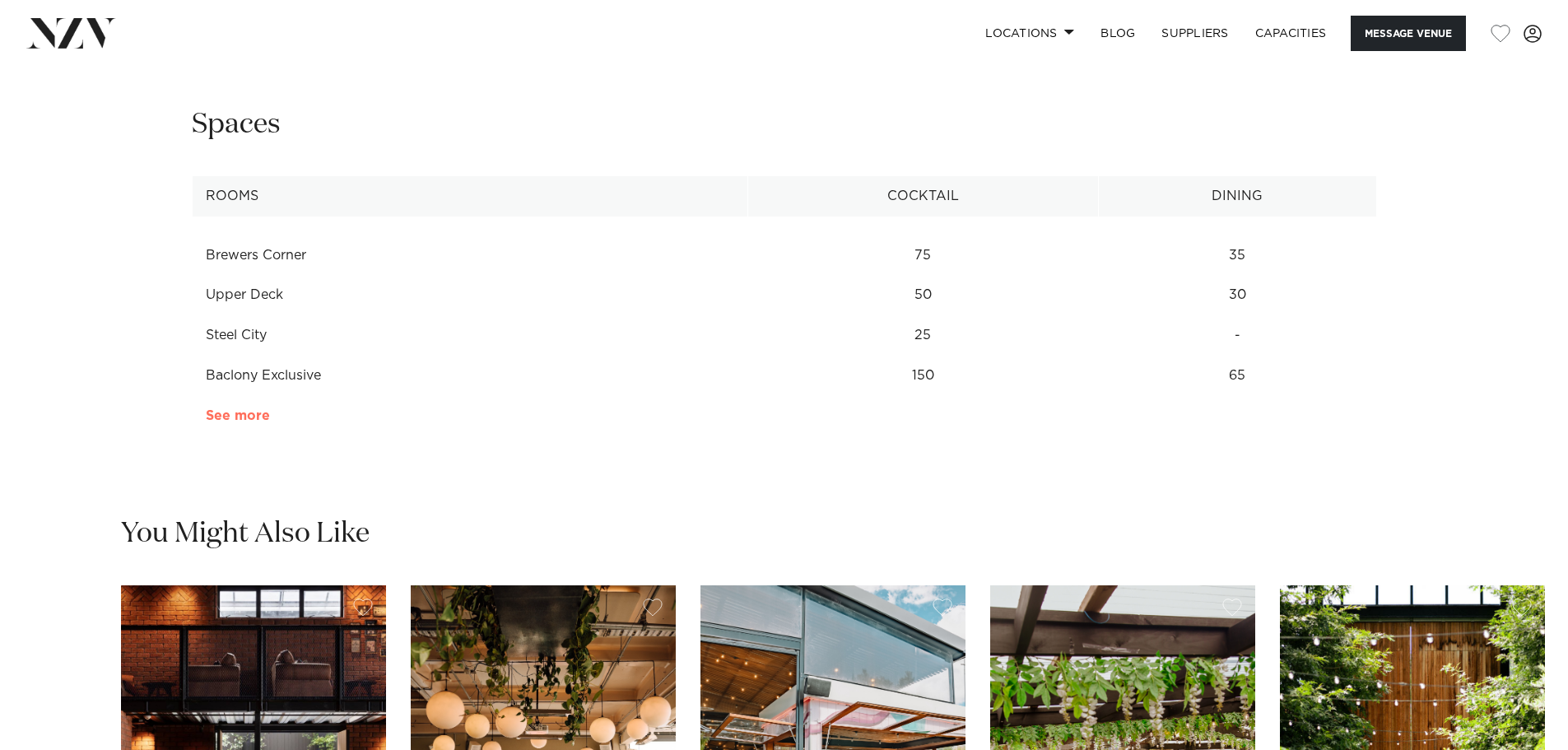
click at [229, 415] on link "See more" at bounding box center [270, 416] width 129 height 13
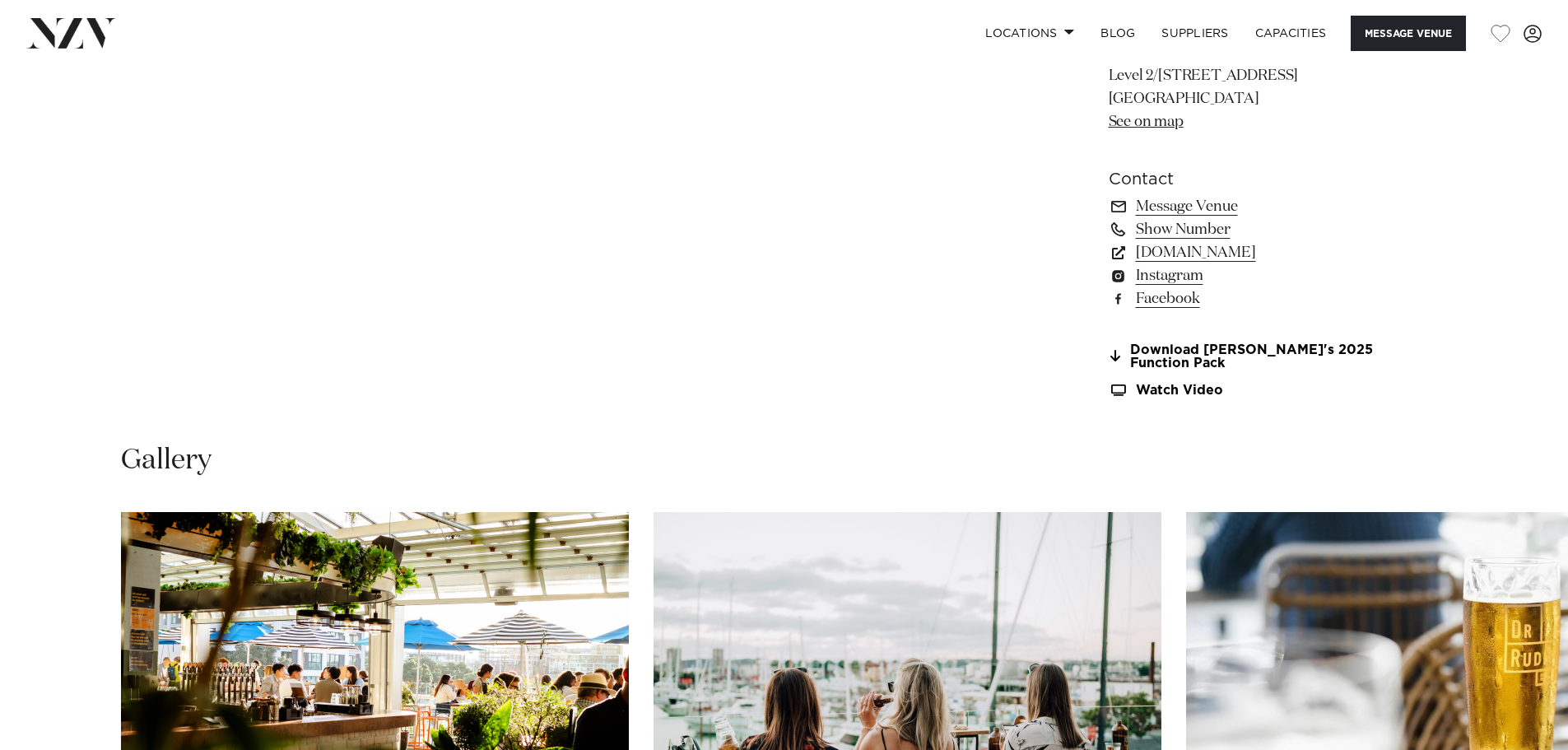
scroll to position [1152, 0]
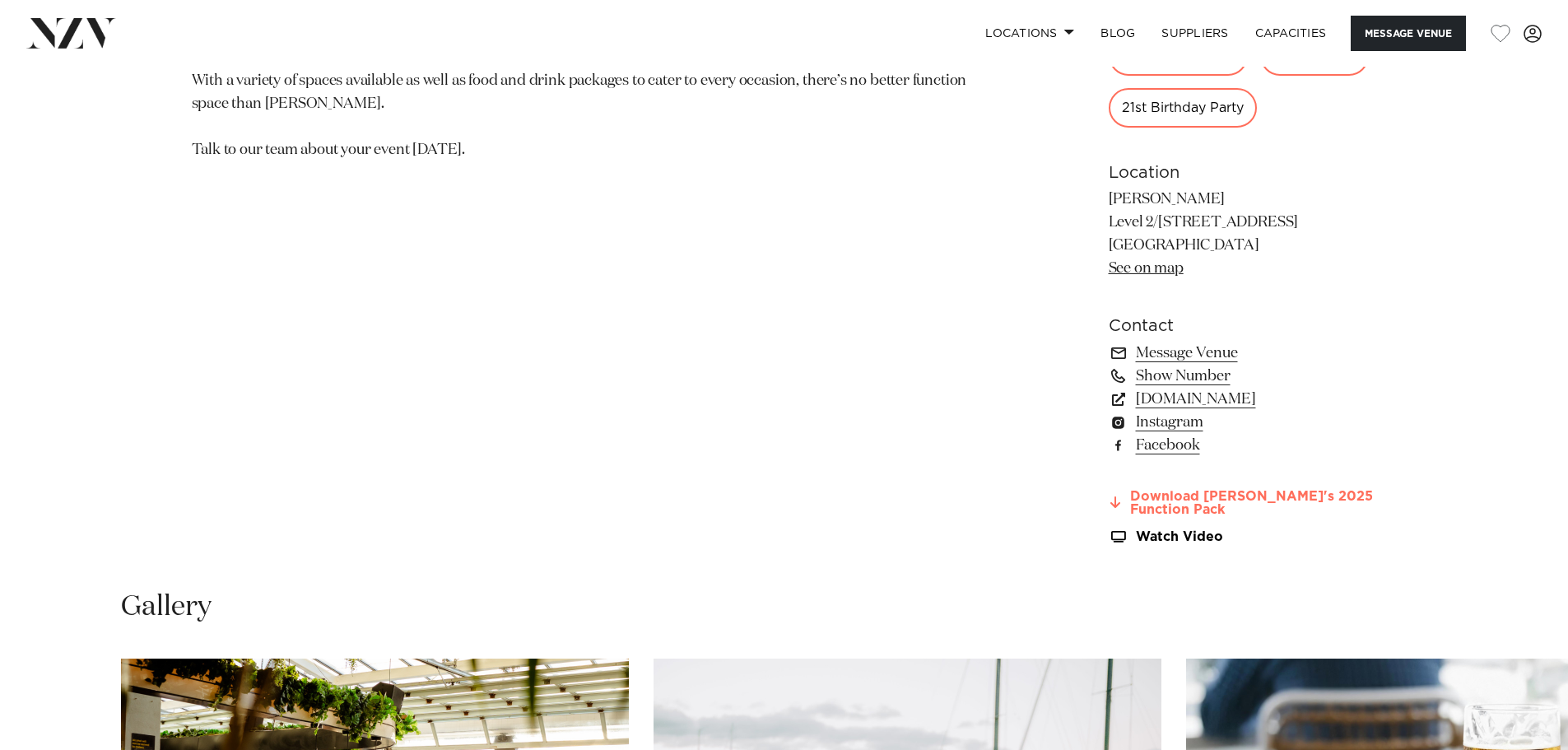
click at [1206, 496] on link "Download Rudi's 2025 Function Pack" at bounding box center [1243, 504] width 269 height 28
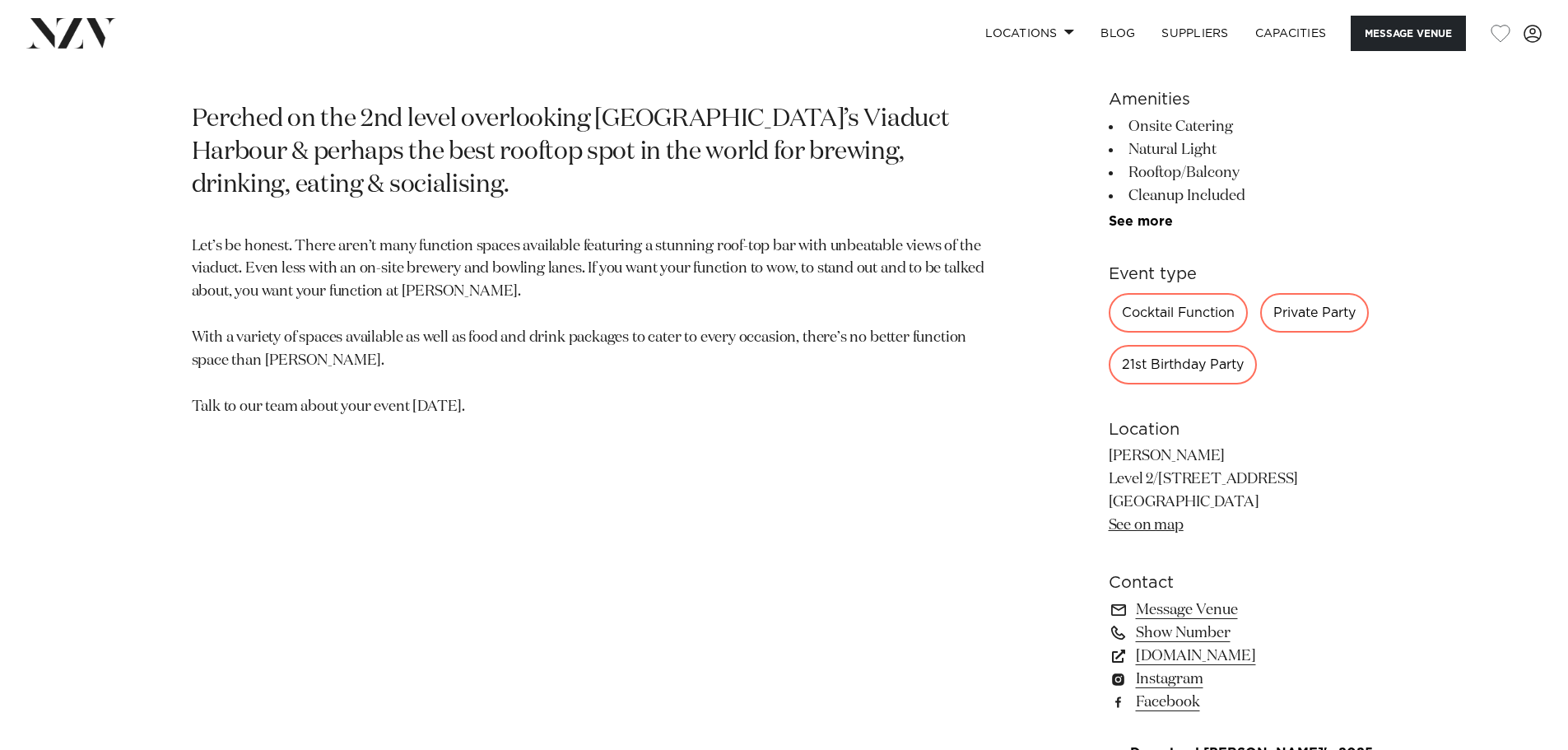
scroll to position [494, 0]
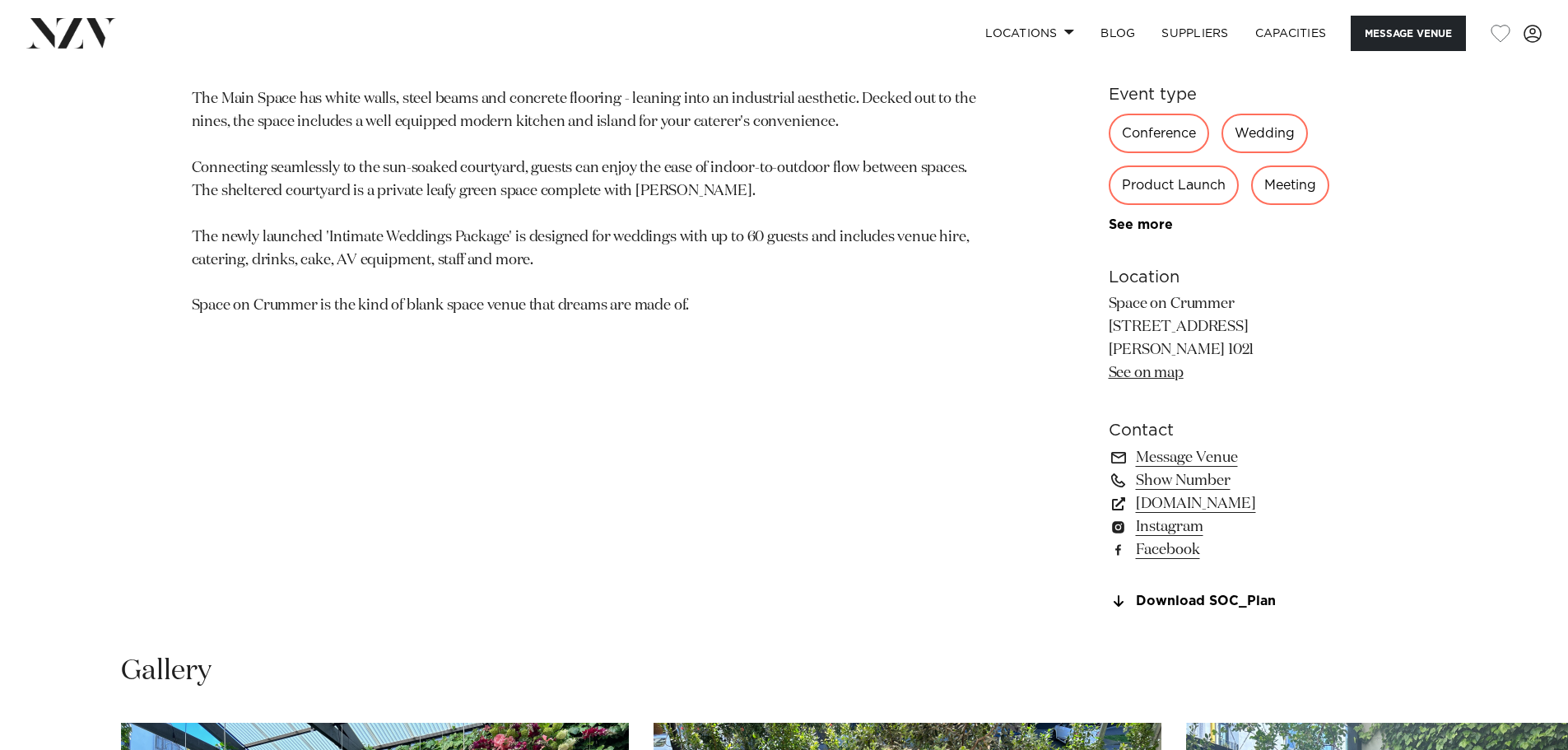
scroll to position [988, 0]
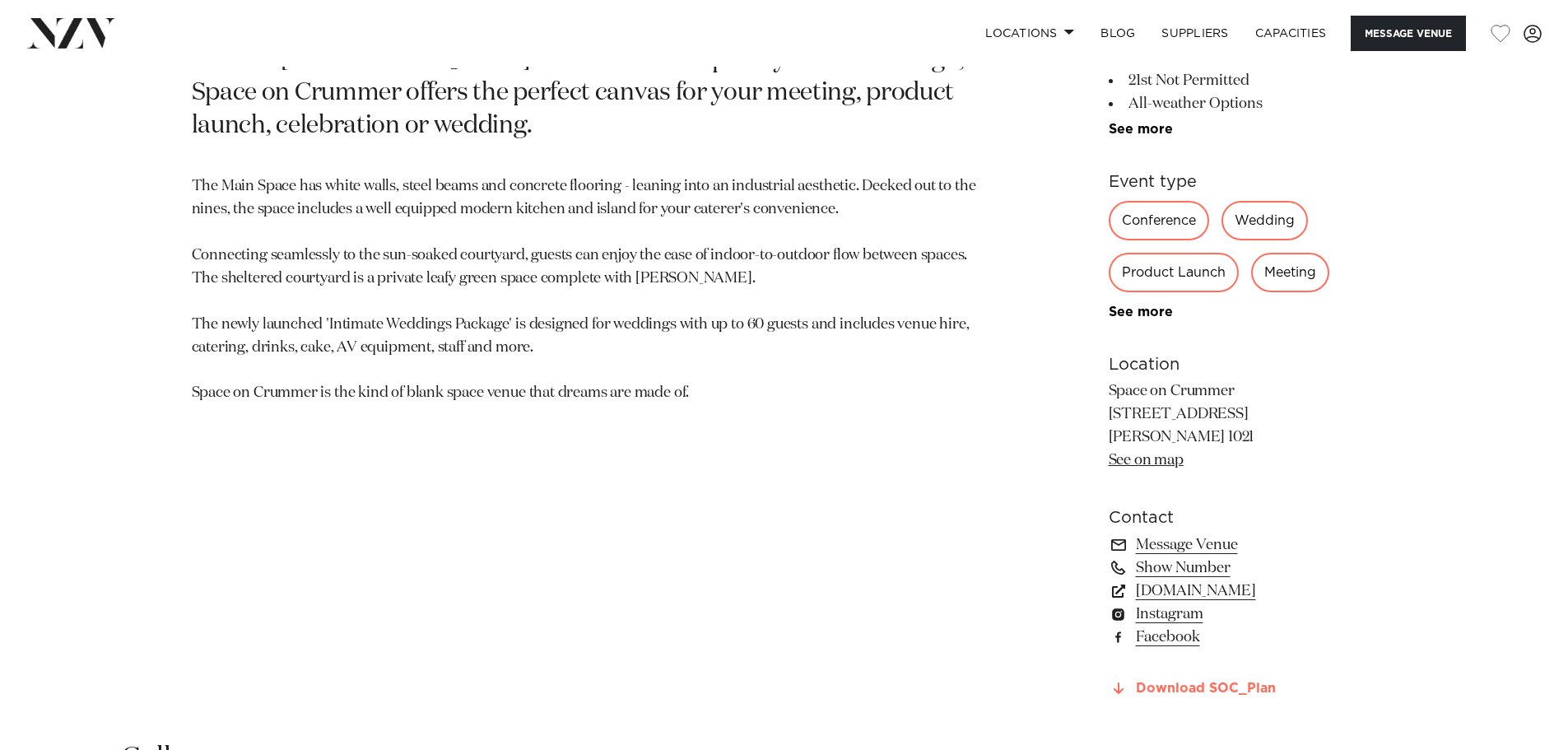
click at [1186, 690] on link "Download SOC_Plan" at bounding box center [1243, 689] width 269 height 14
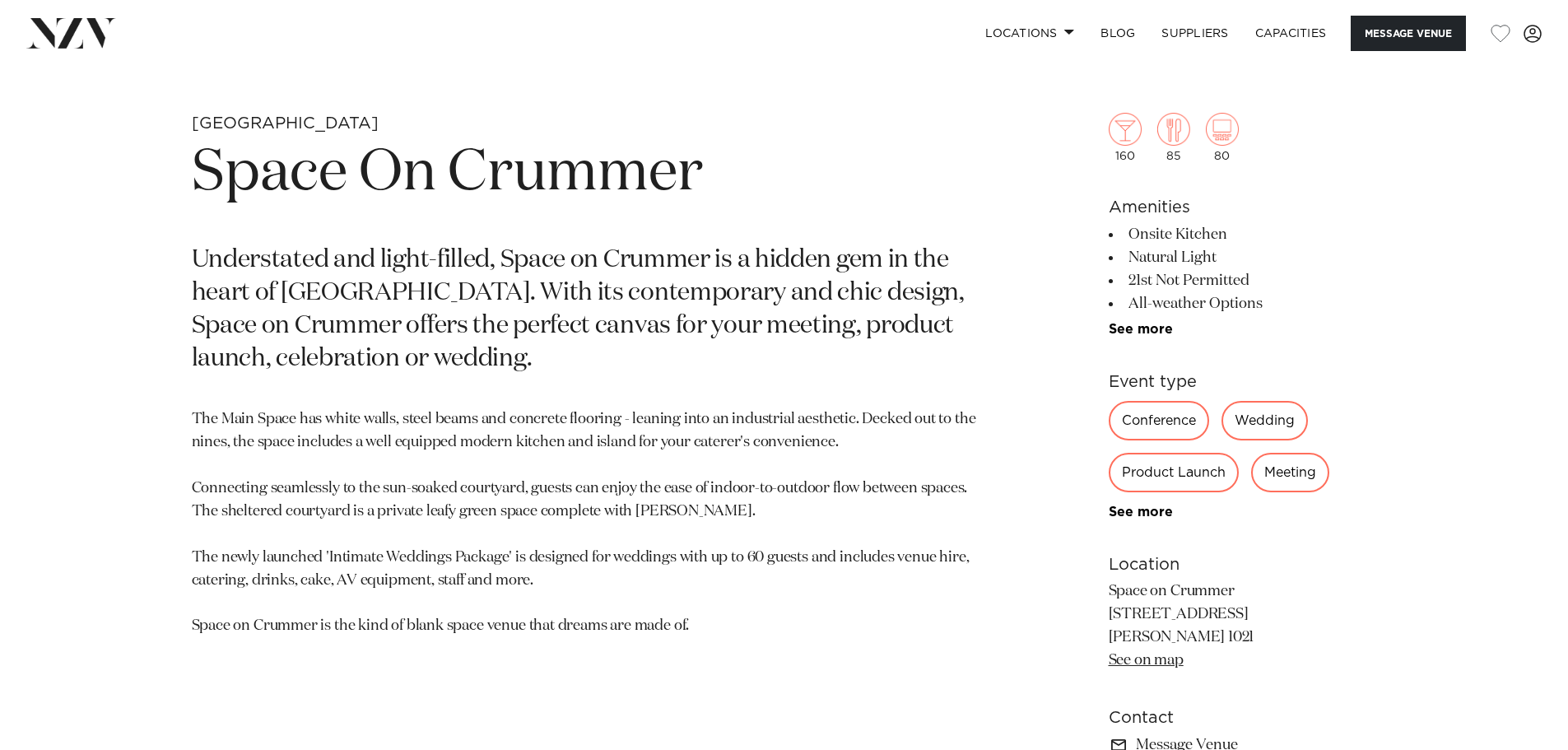
scroll to position [740, 0]
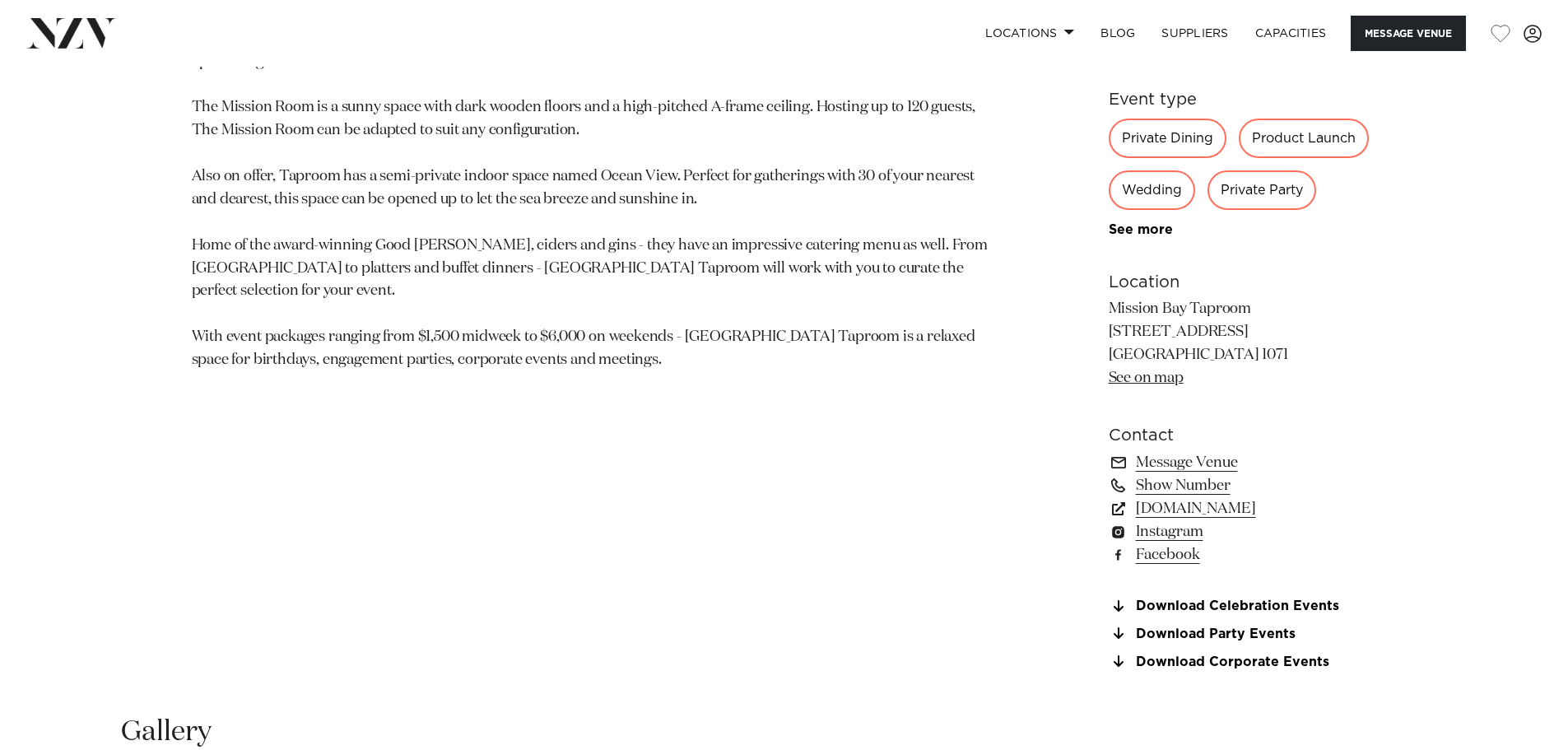
scroll to position [1152, 0]
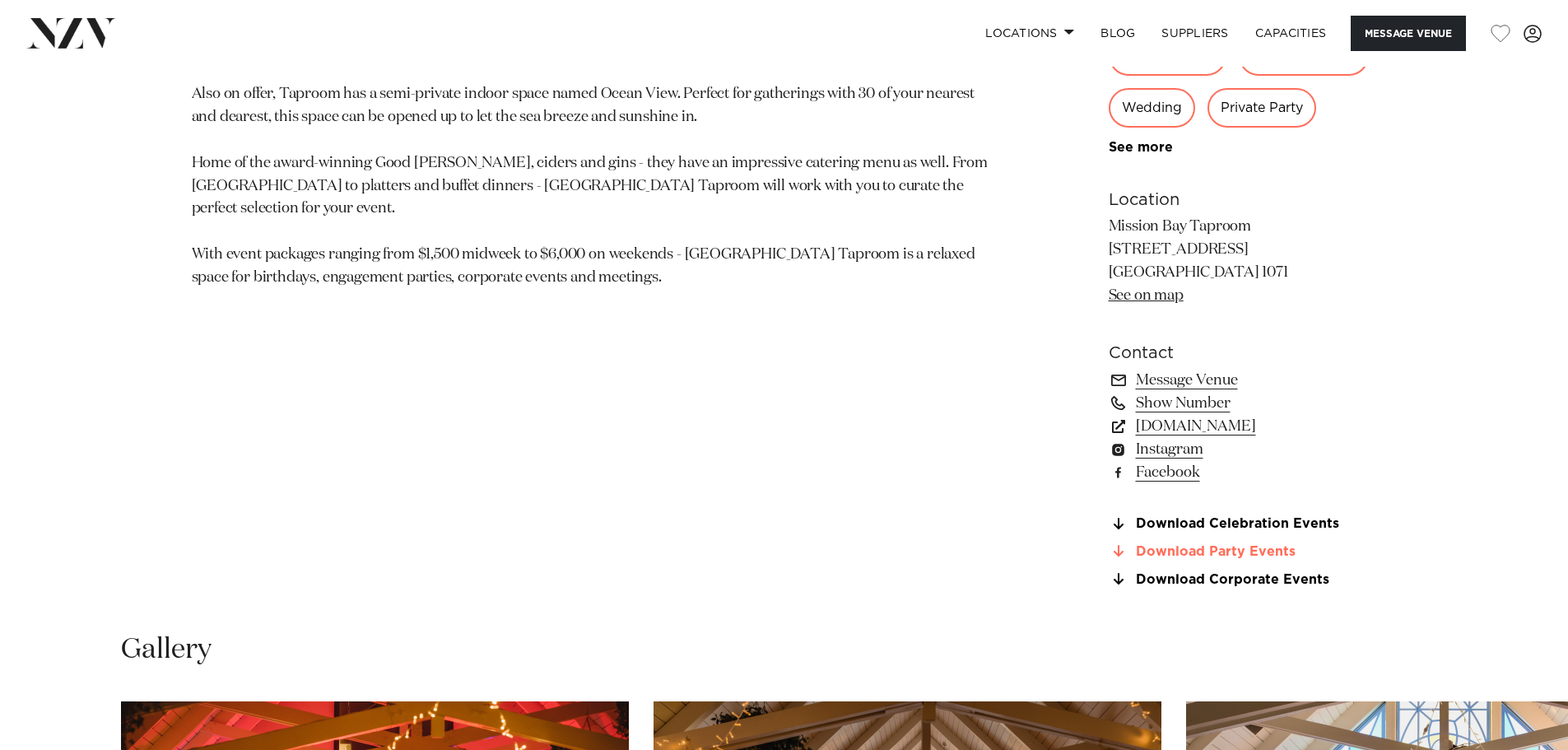
click at [1193, 551] on link "Download Party Events" at bounding box center [1243, 551] width 269 height 14
click at [1233, 430] on link "[DOMAIN_NAME]" at bounding box center [1243, 427] width 269 height 23
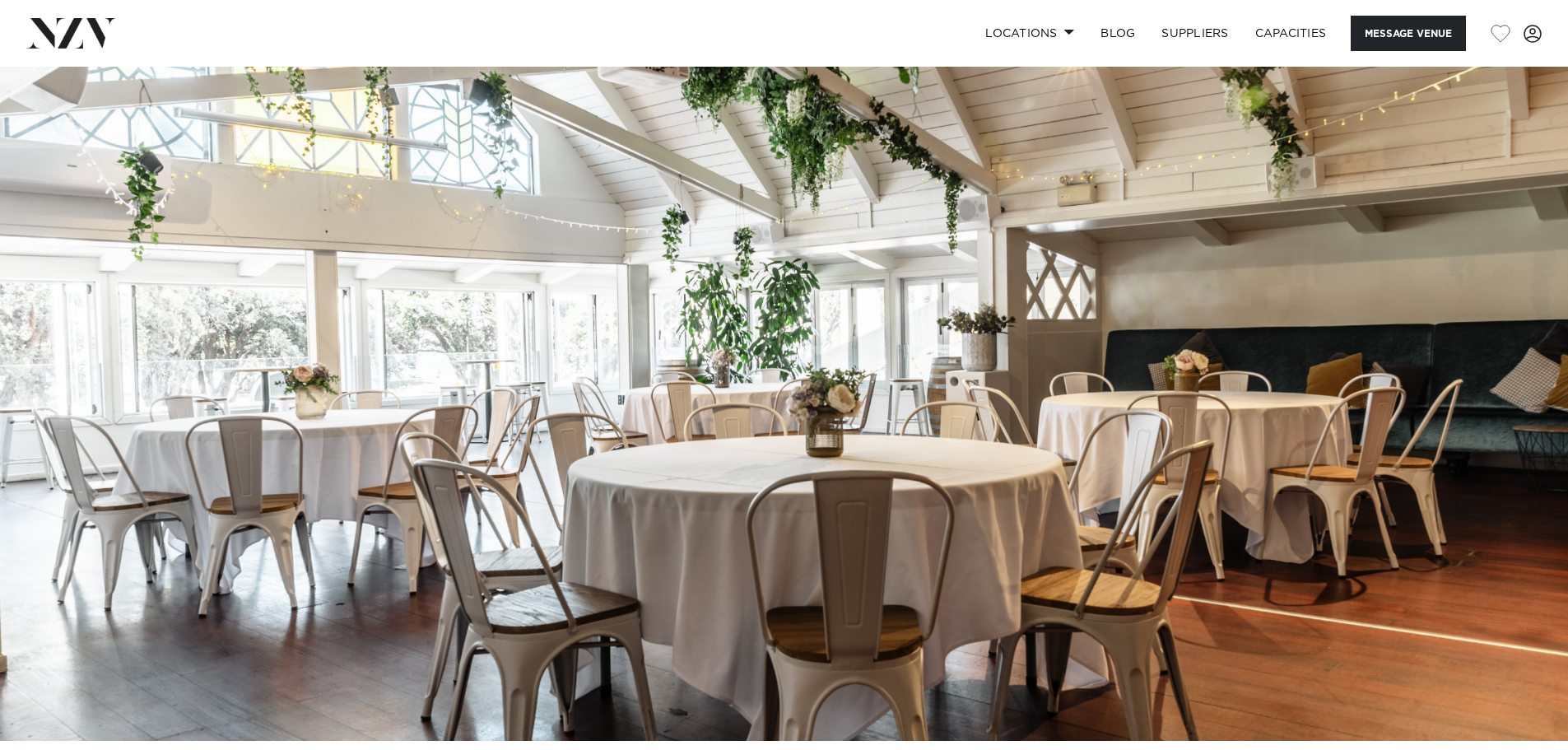
scroll to position [0, 0]
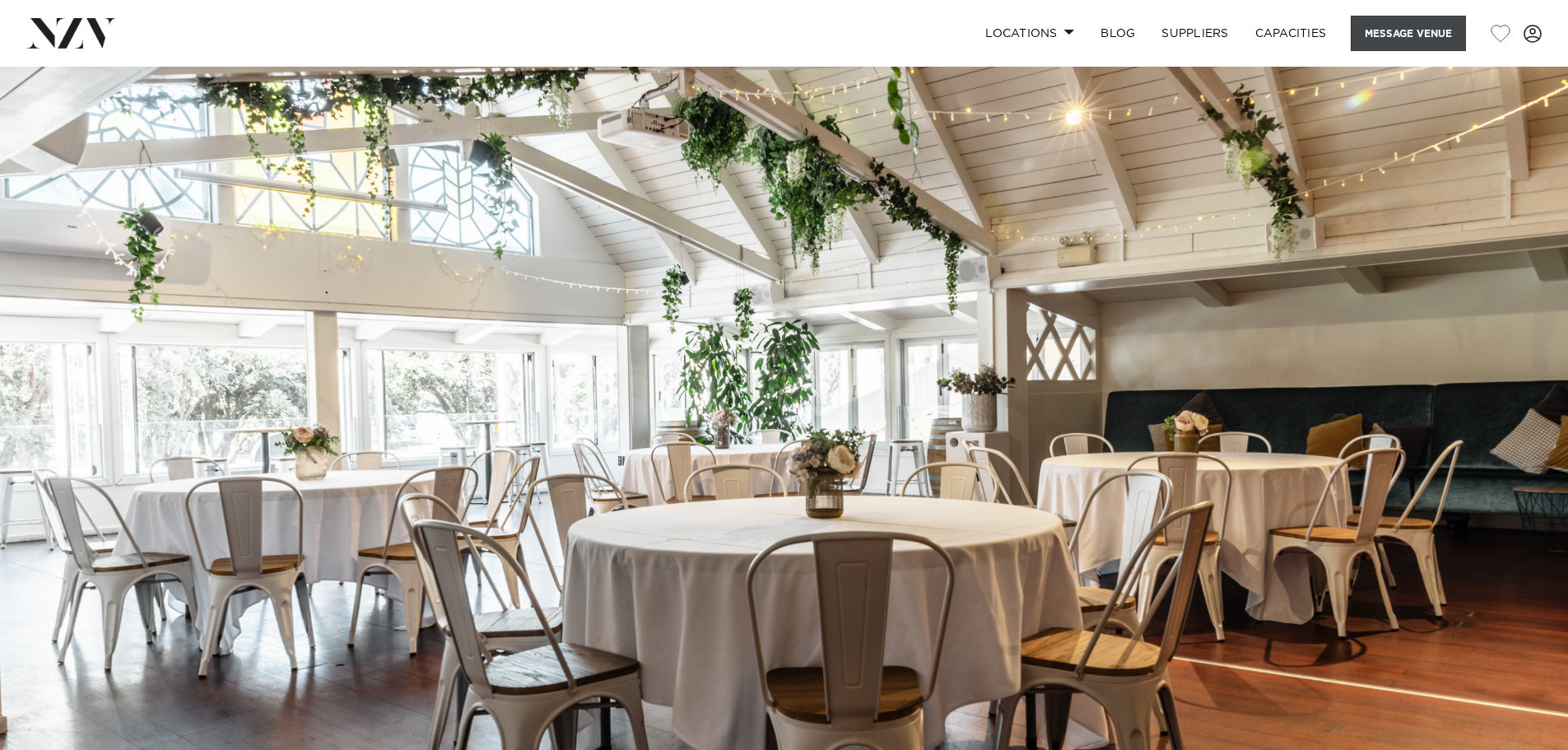
click at [1425, 37] on button "Message Venue" at bounding box center [1408, 33] width 115 height 35
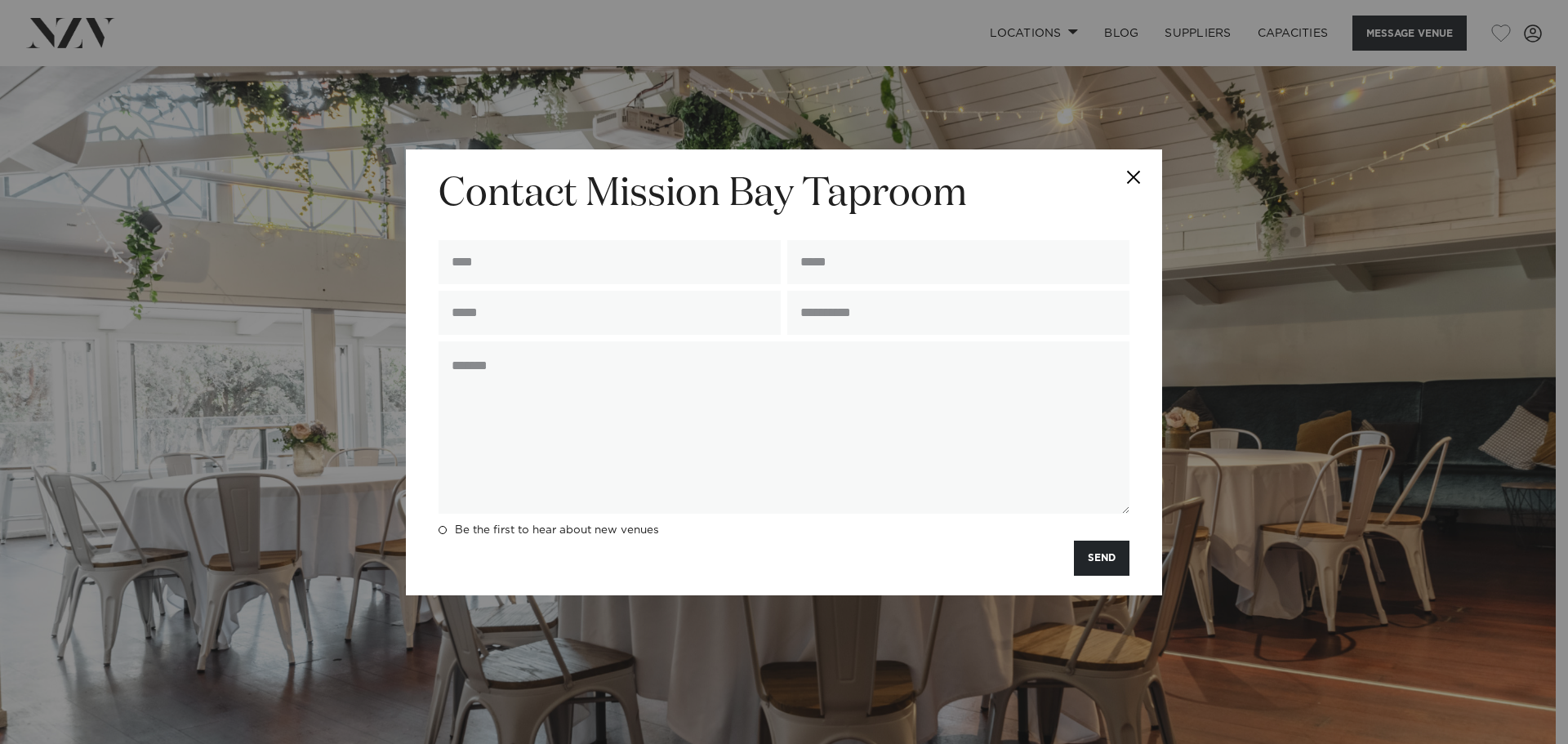
click at [1131, 179] on button "Close" at bounding box center [1133, 178] width 57 height 57
